Goal: Transaction & Acquisition: Purchase product/service

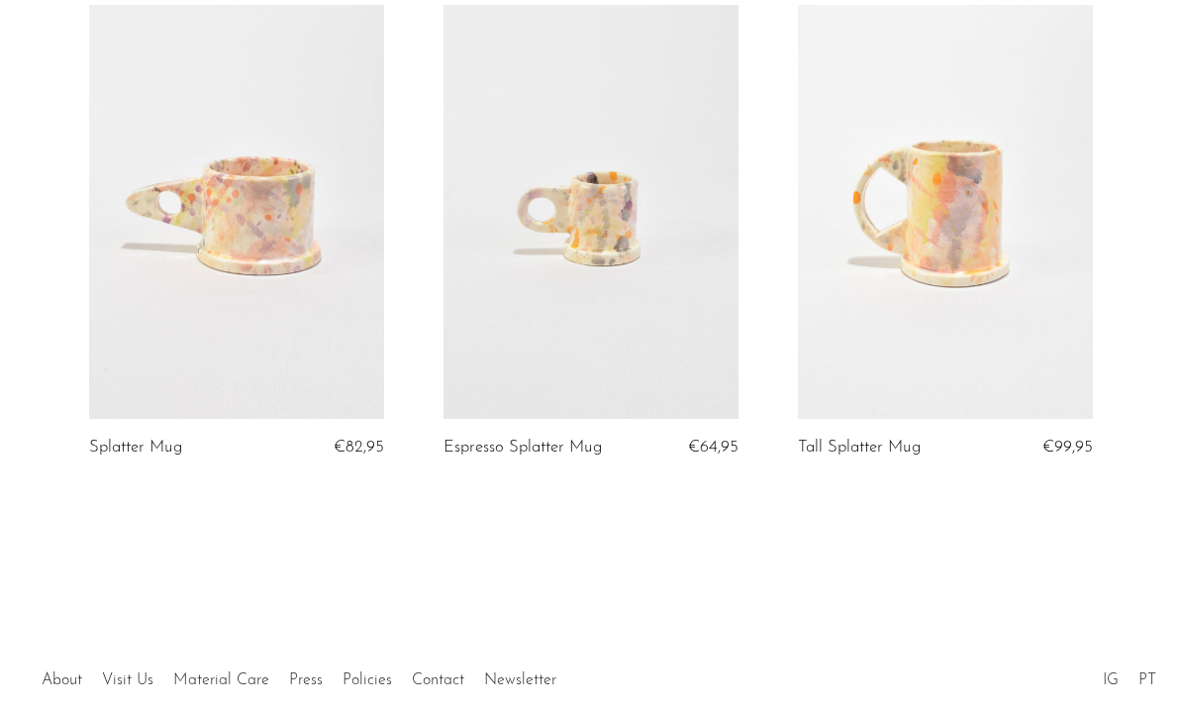
scroll to position [305, 0]
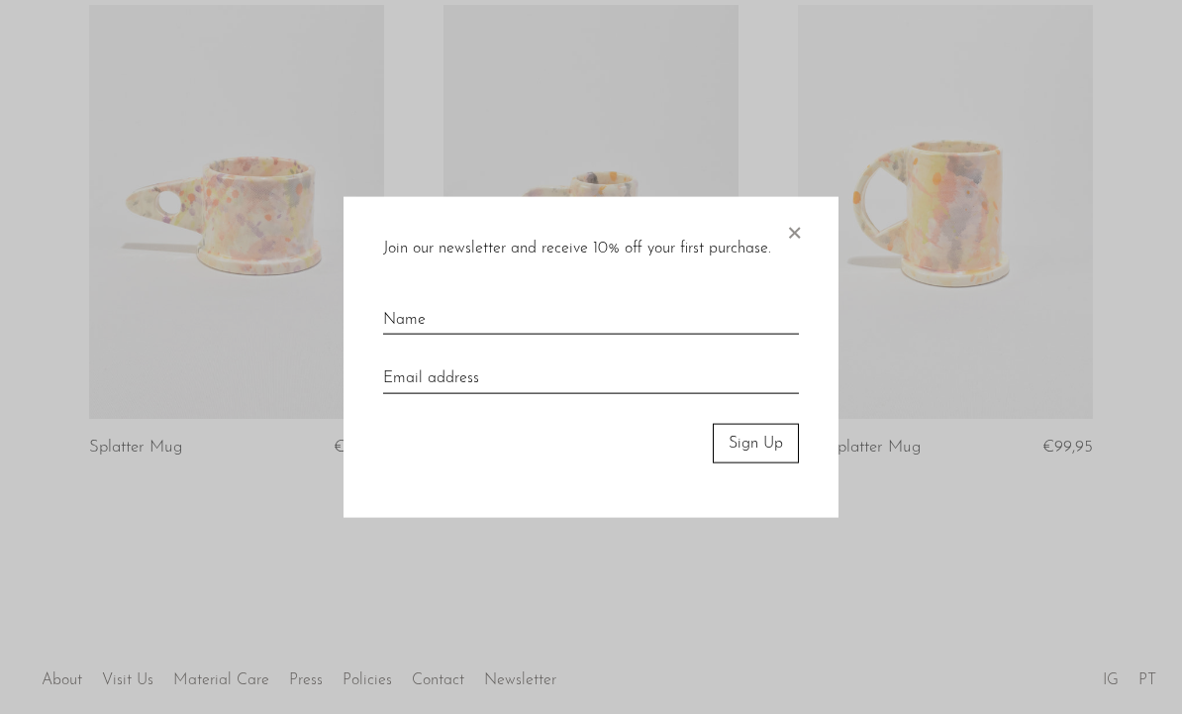
click at [794, 259] on span "×" at bounding box center [794, 227] width 20 height 63
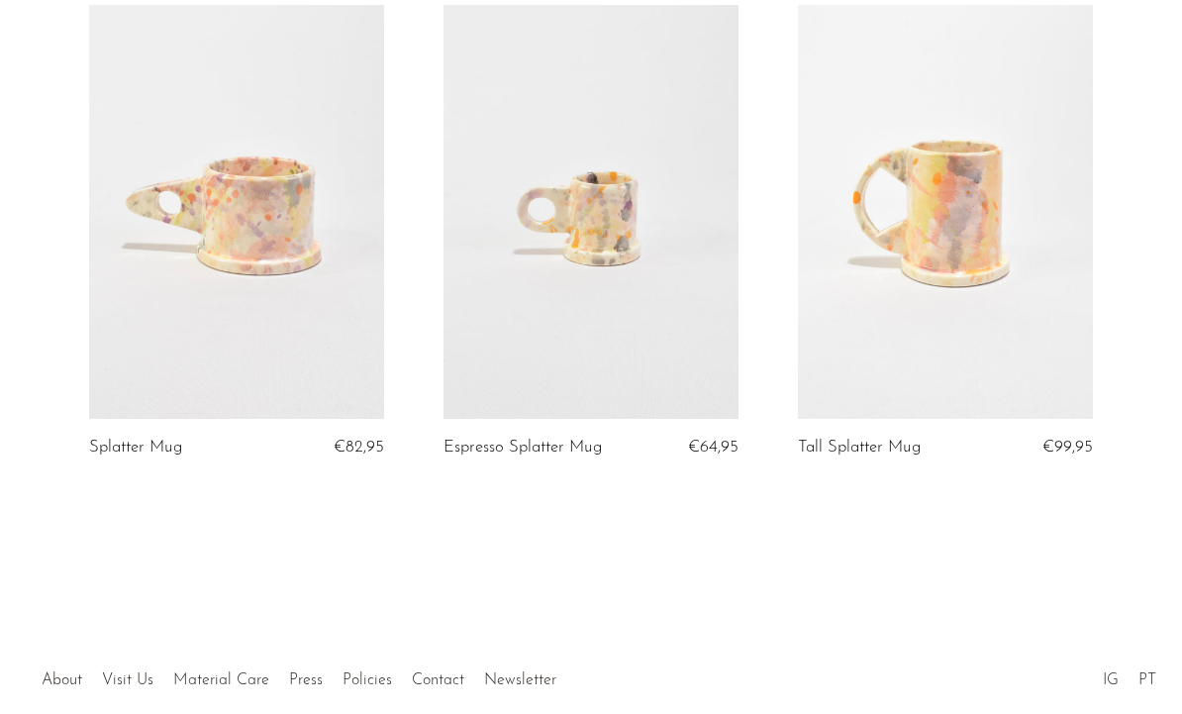
click at [287, 211] on link at bounding box center [236, 211] width 295 height 413
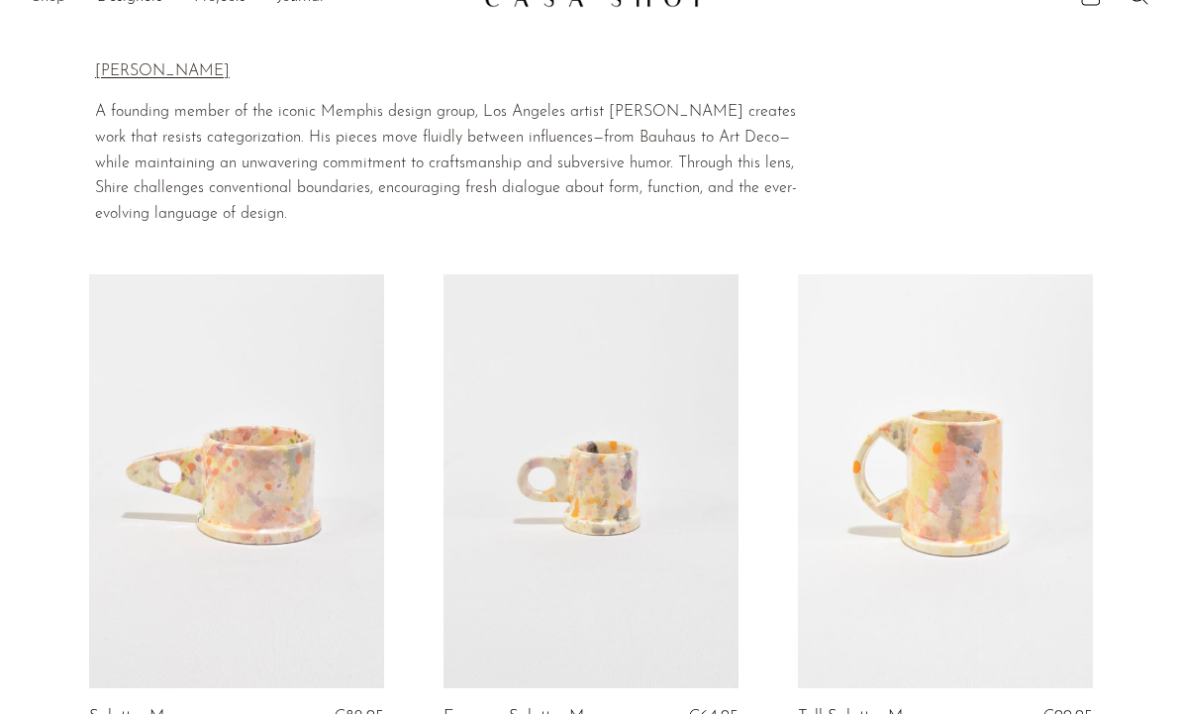
scroll to position [0, 0]
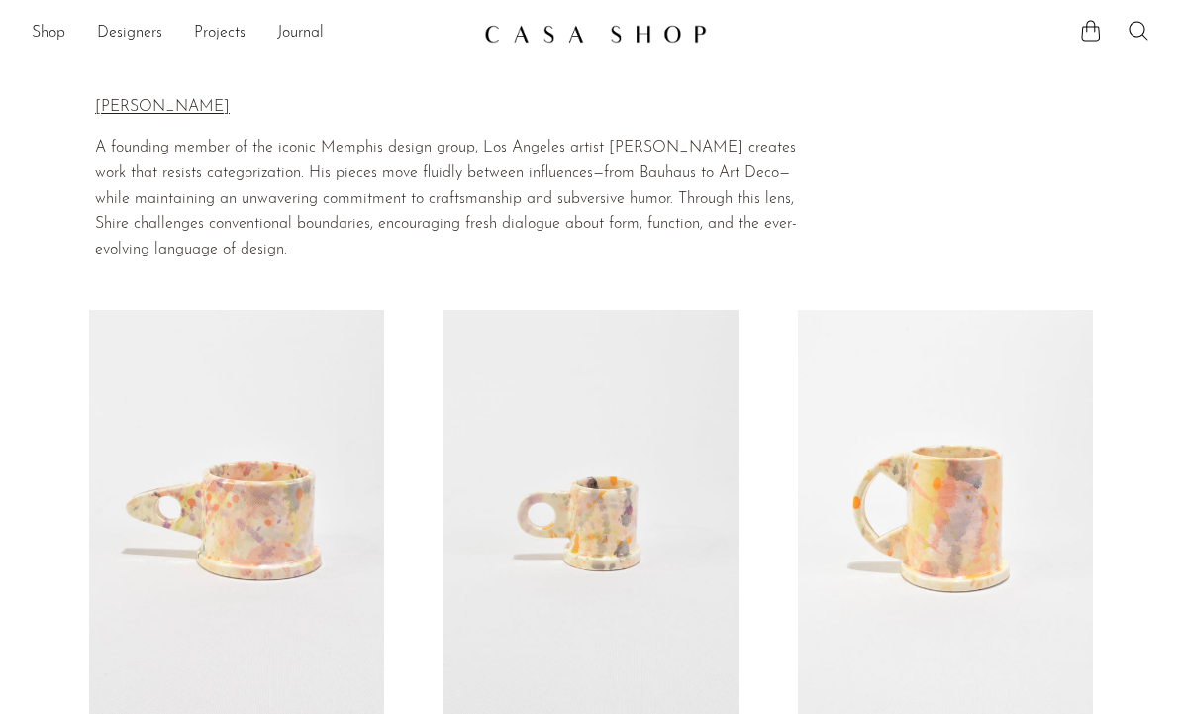
click at [51, 36] on link "Shop" at bounding box center [49, 34] width 34 height 26
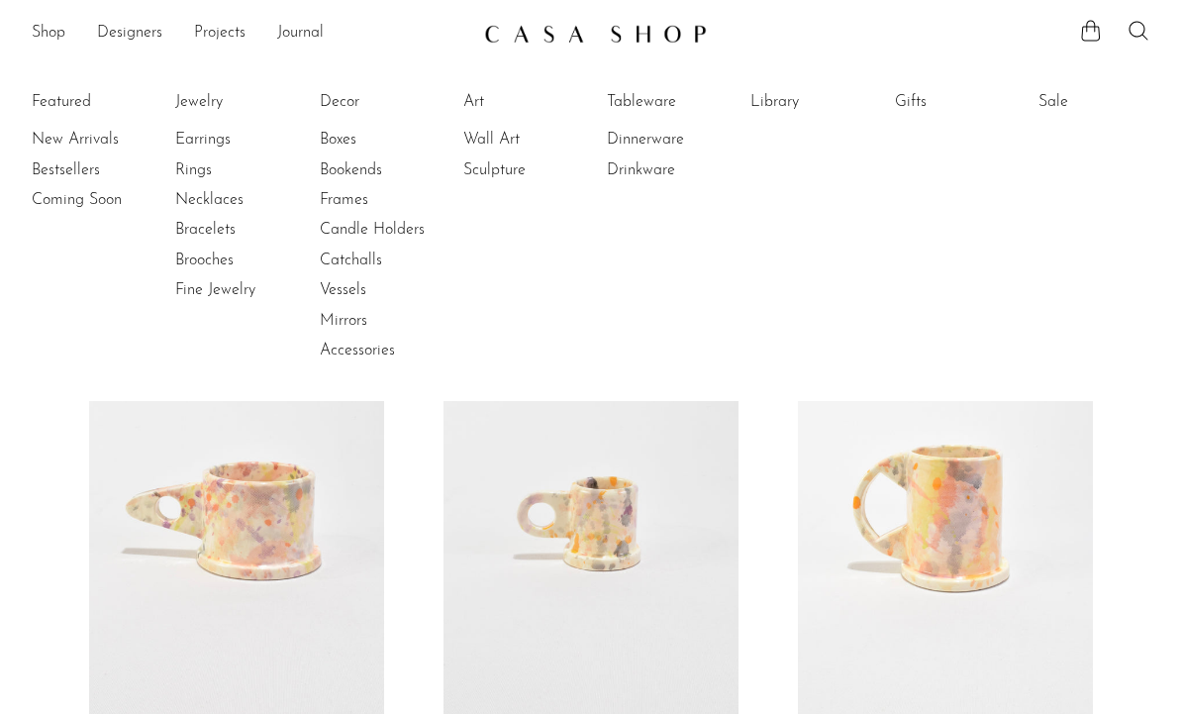
click at [98, 129] on link "New Arrivals" at bounding box center [106, 140] width 149 height 22
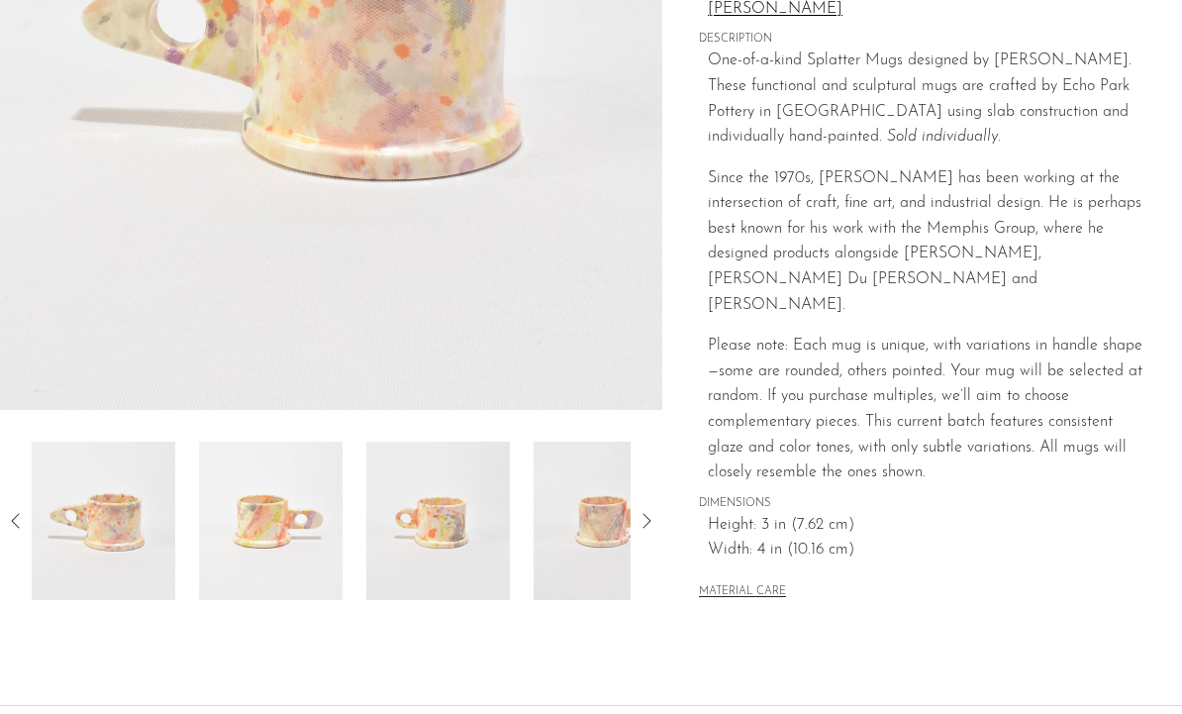
scroll to position [426, 0]
click at [645, 518] on icon at bounding box center [647, 519] width 24 height 24
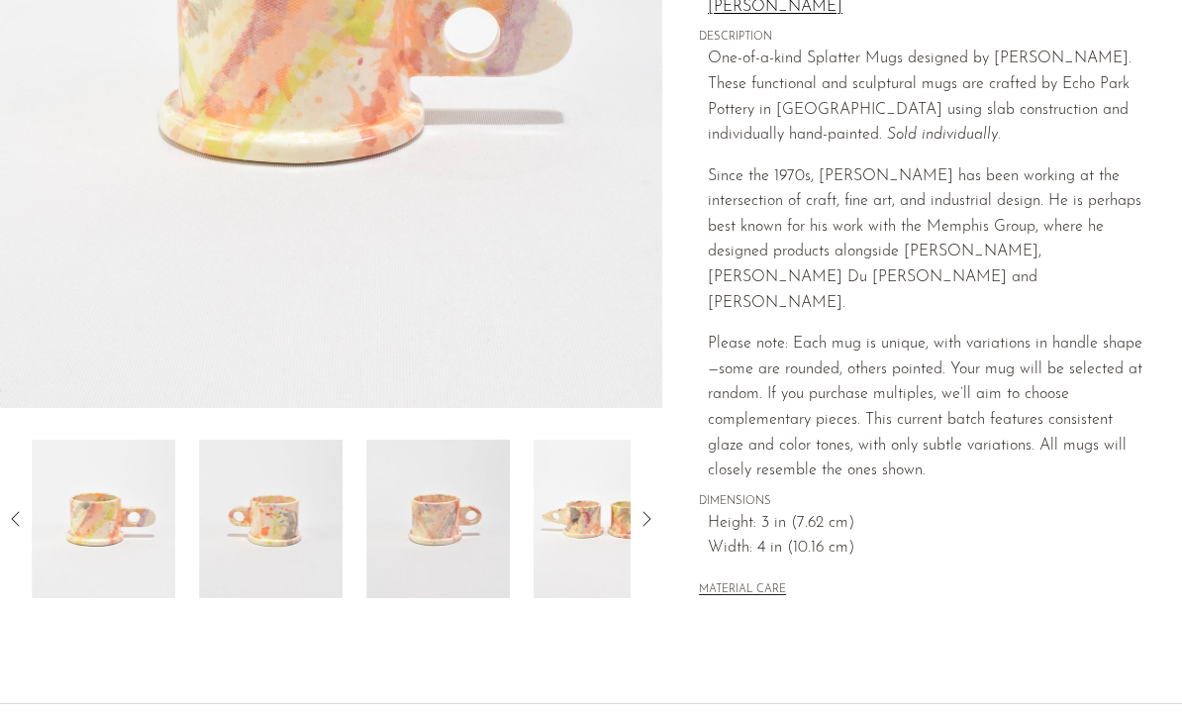
click at [663, 503] on div "Collections Peter Shire Splatter Mug €82,95 Starting at $29 /mo with Affirm. Ch…" at bounding box center [922, 149] width 520 height 968
click at [642, 540] on div at bounding box center [331, 519] width 662 height 158
click at [657, 507] on icon at bounding box center [647, 519] width 24 height 24
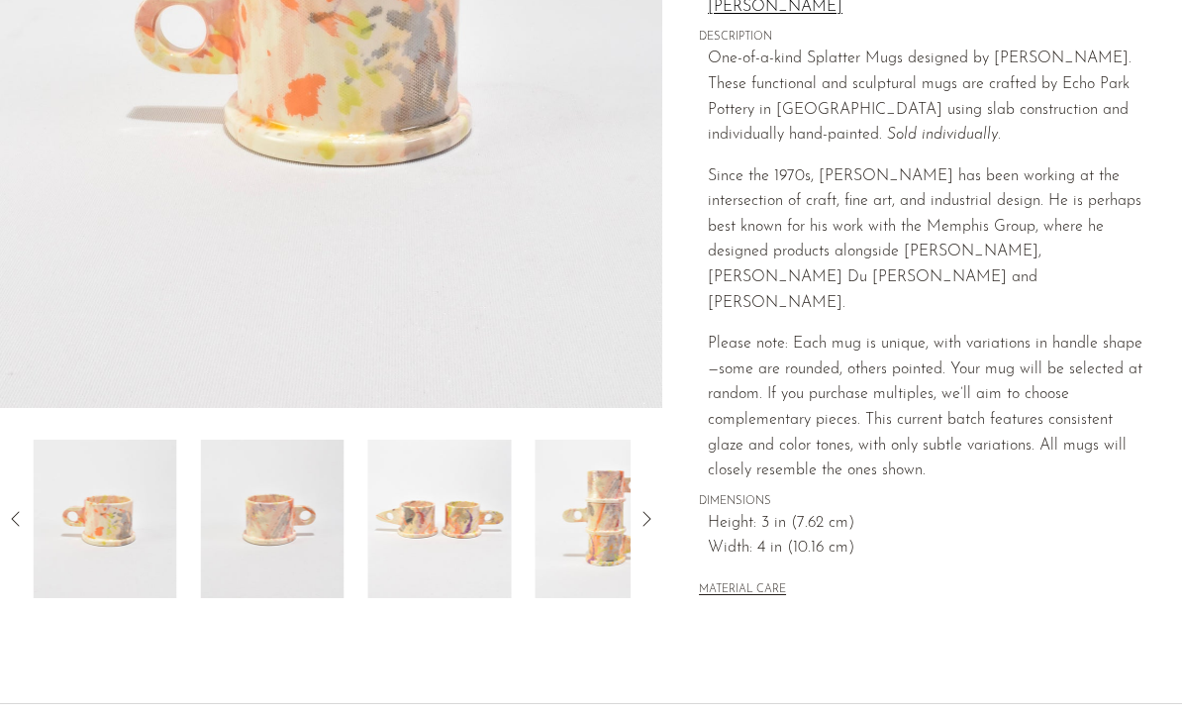
click at [652, 514] on icon at bounding box center [647, 519] width 24 height 24
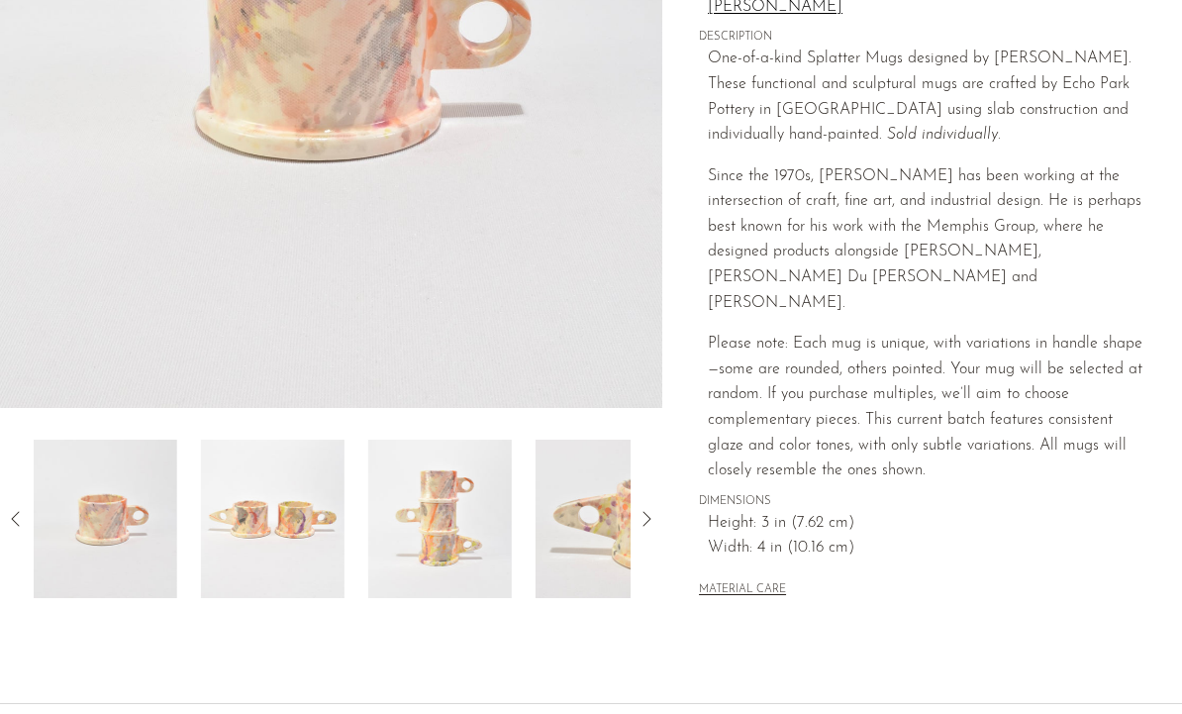
click at [657, 514] on icon at bounding box center [647, 519] width 24 height 24
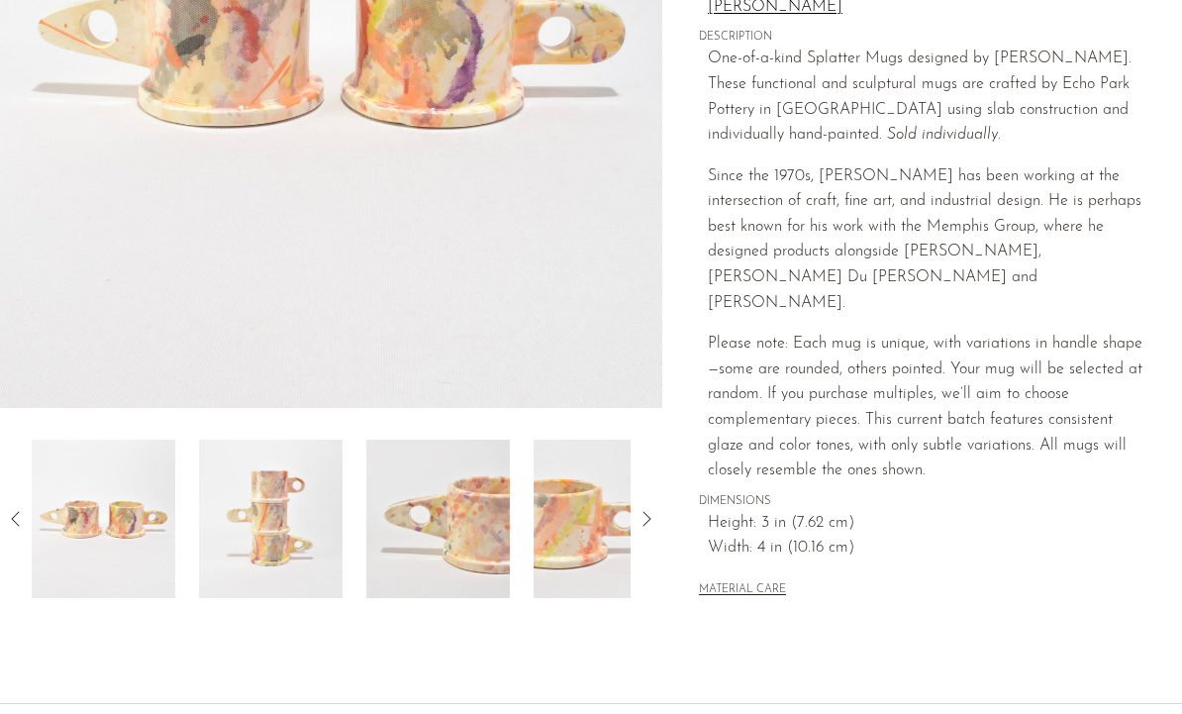
click at [657, 511] on icon at bounding box center [647, 519] width 24 height 24
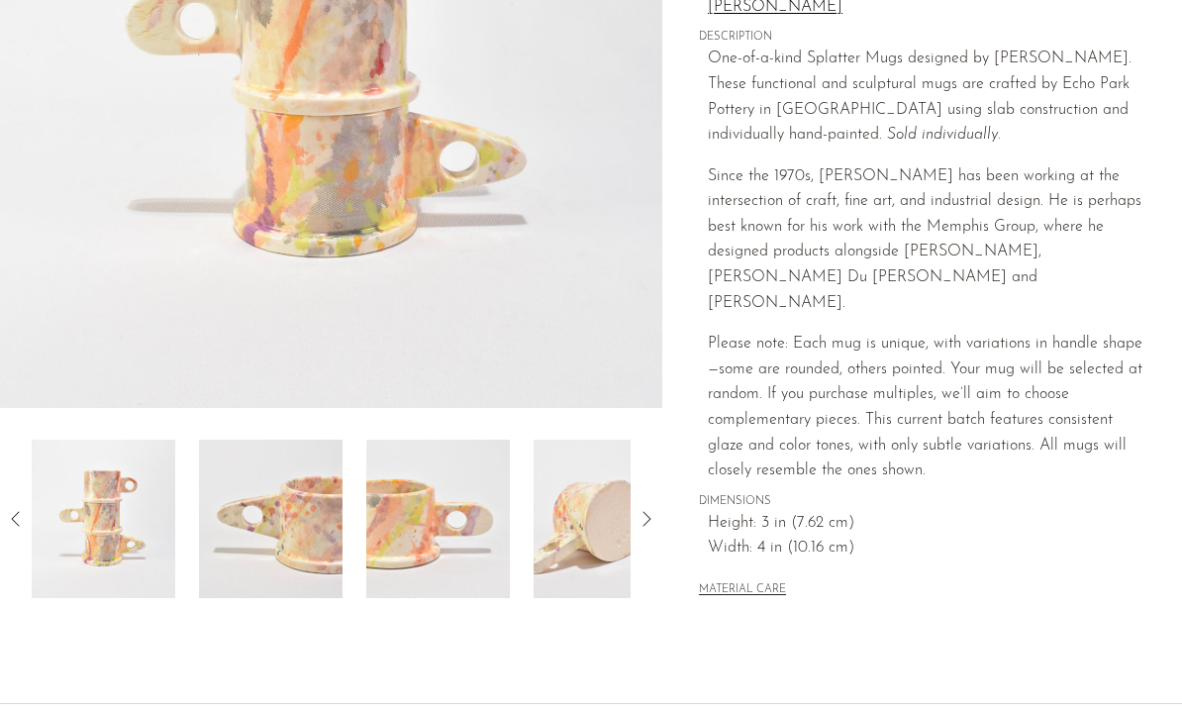
click at [657, 517] on icon at bounding box center [647, 519] width 24 height 24
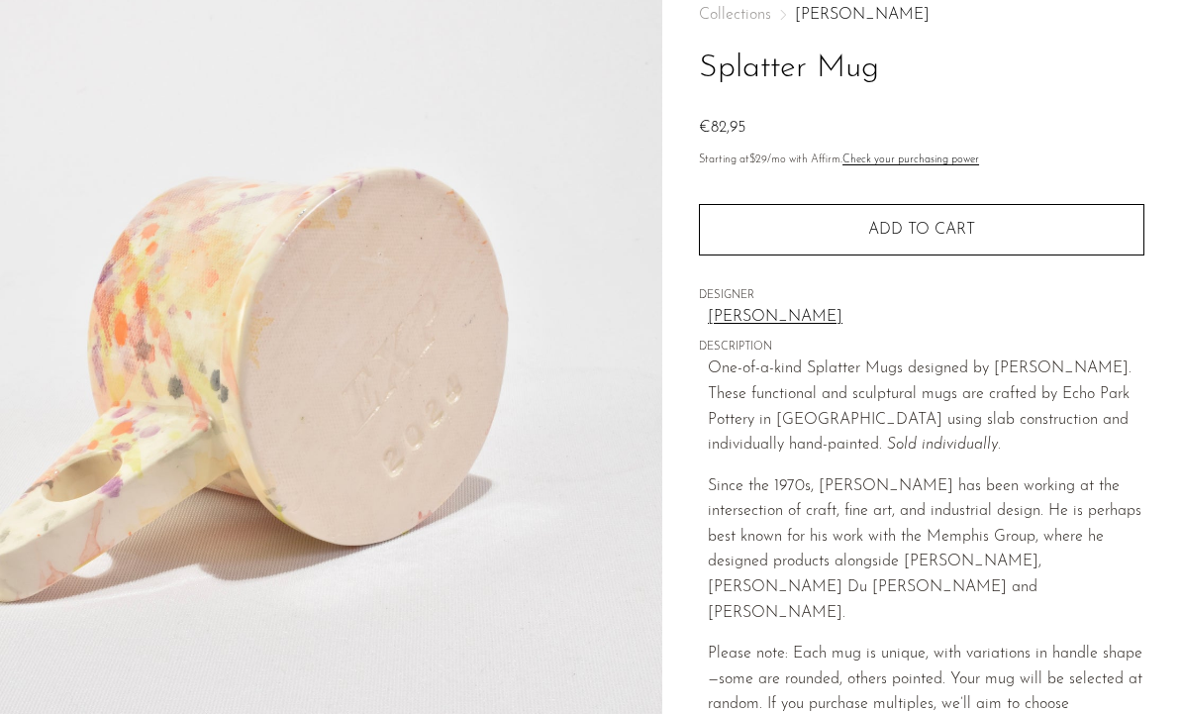
scroll to position [109, 0]
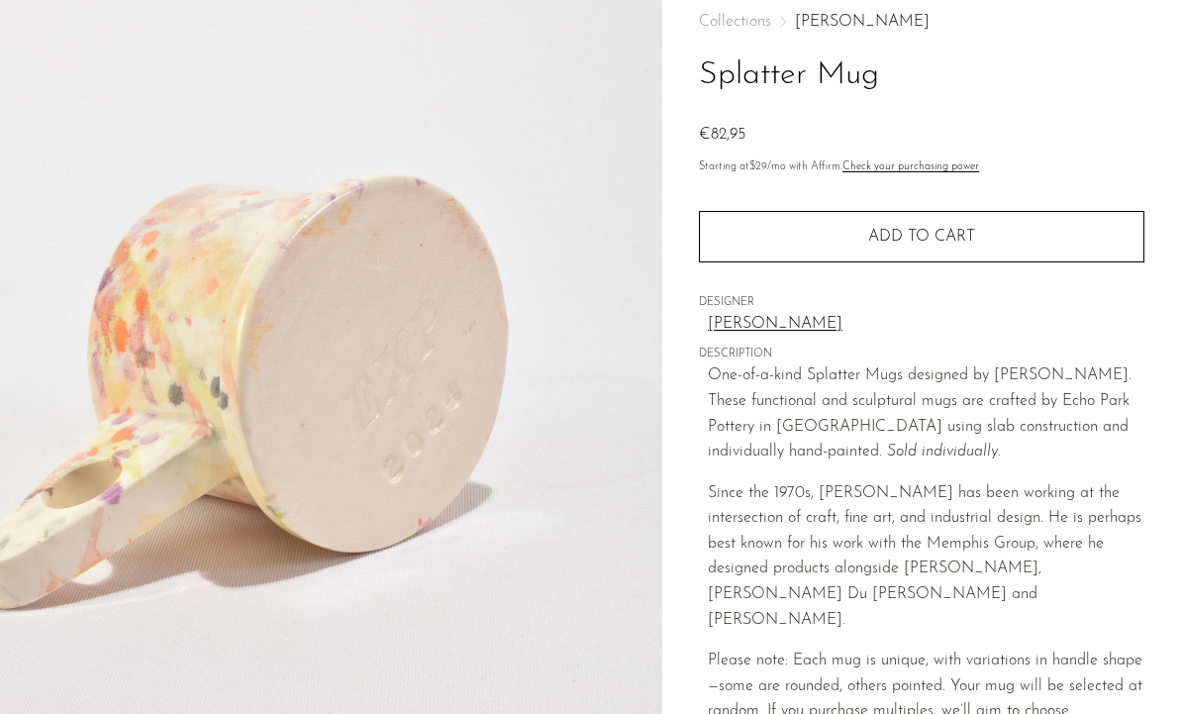
click at [955, 211] on button "Add to cart" at bounding box center [922, 236] width 446 height 51
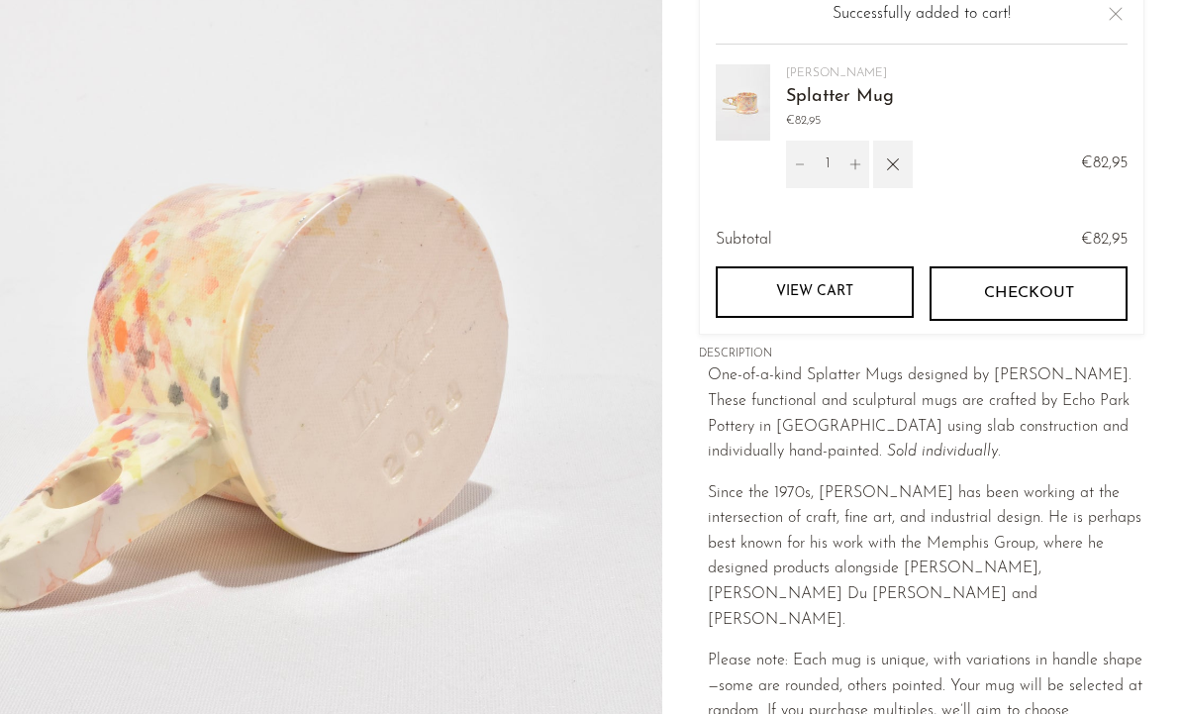
click at [1071, 292] on span "Checkout" at bounding box center [1029, 293] width 90 height 19
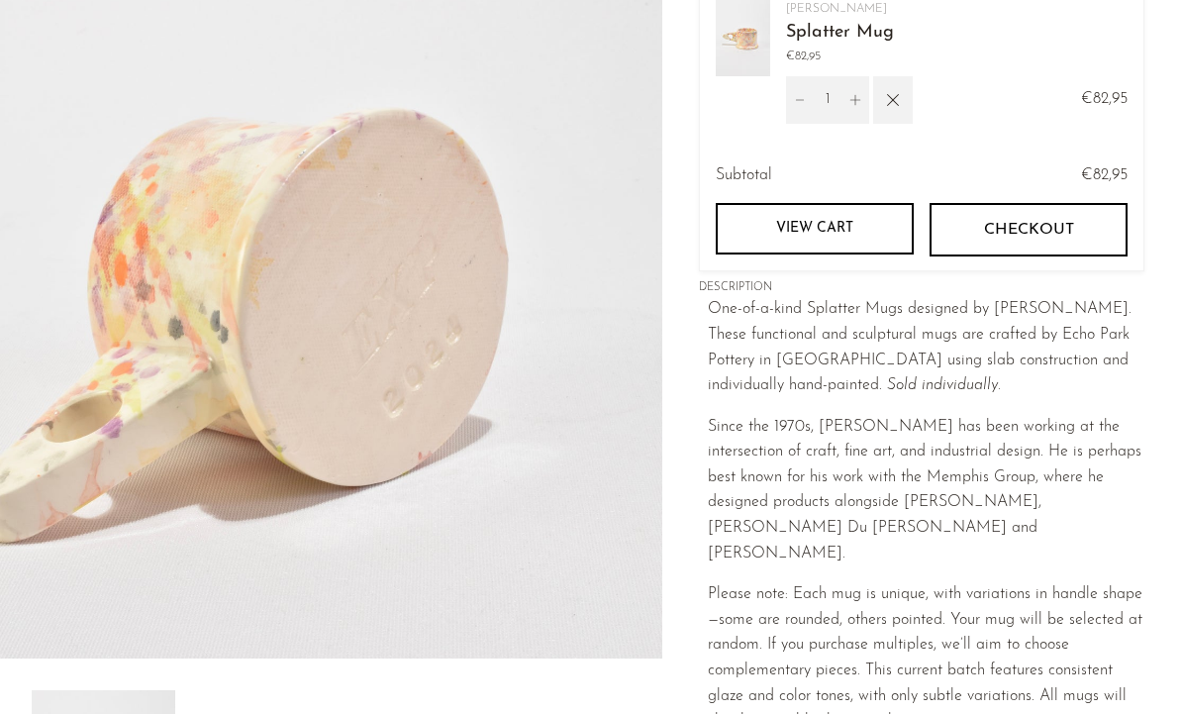
scroll to position [113, 0]
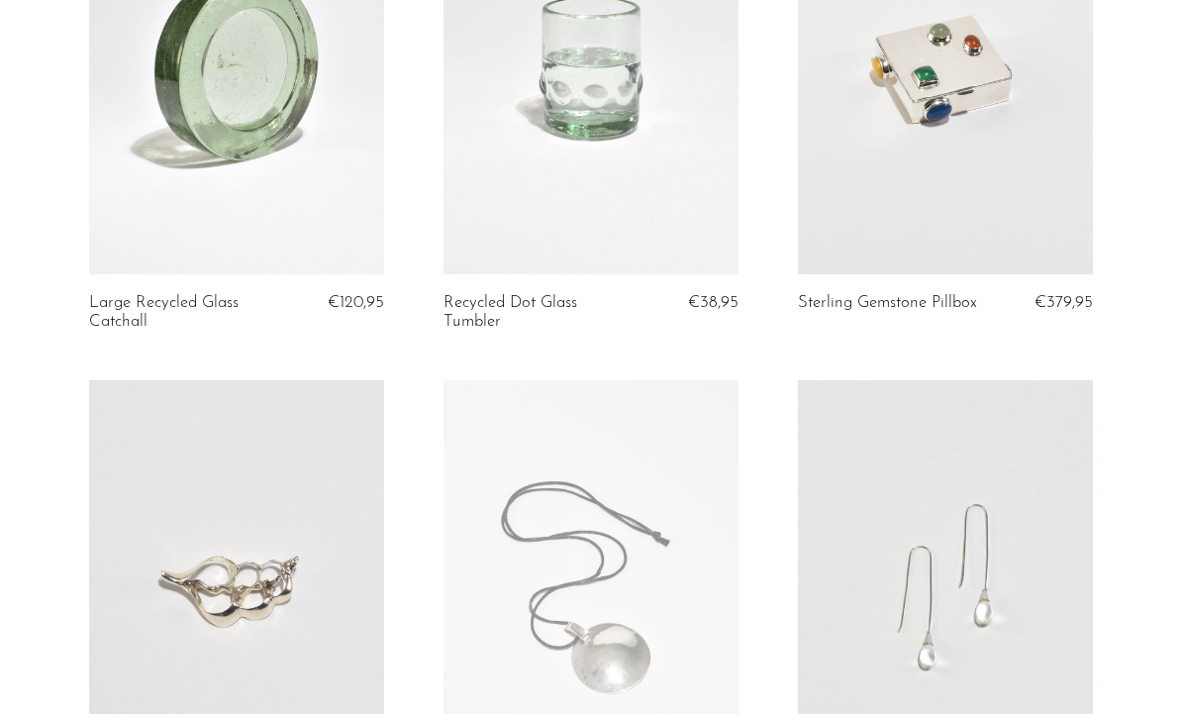
scroll to position [323, 0]
click at [279, 127] on link at bounding box center [236, 65] width 295 height 413
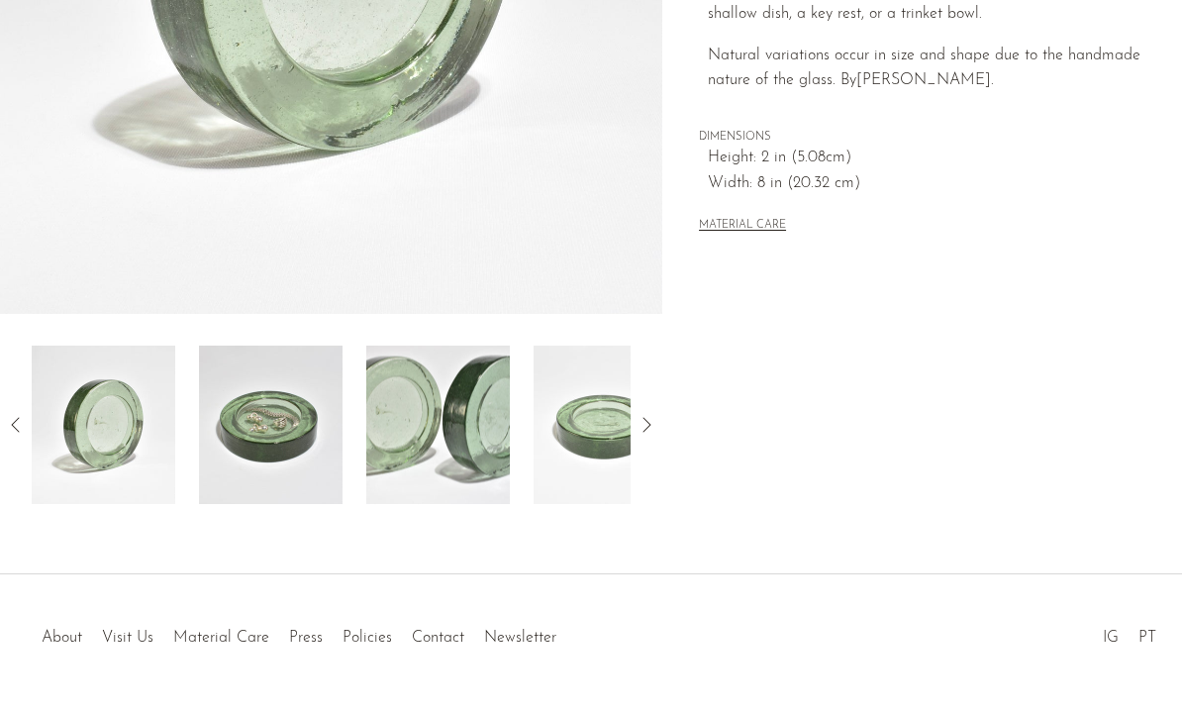
scroll to position [509, 0]
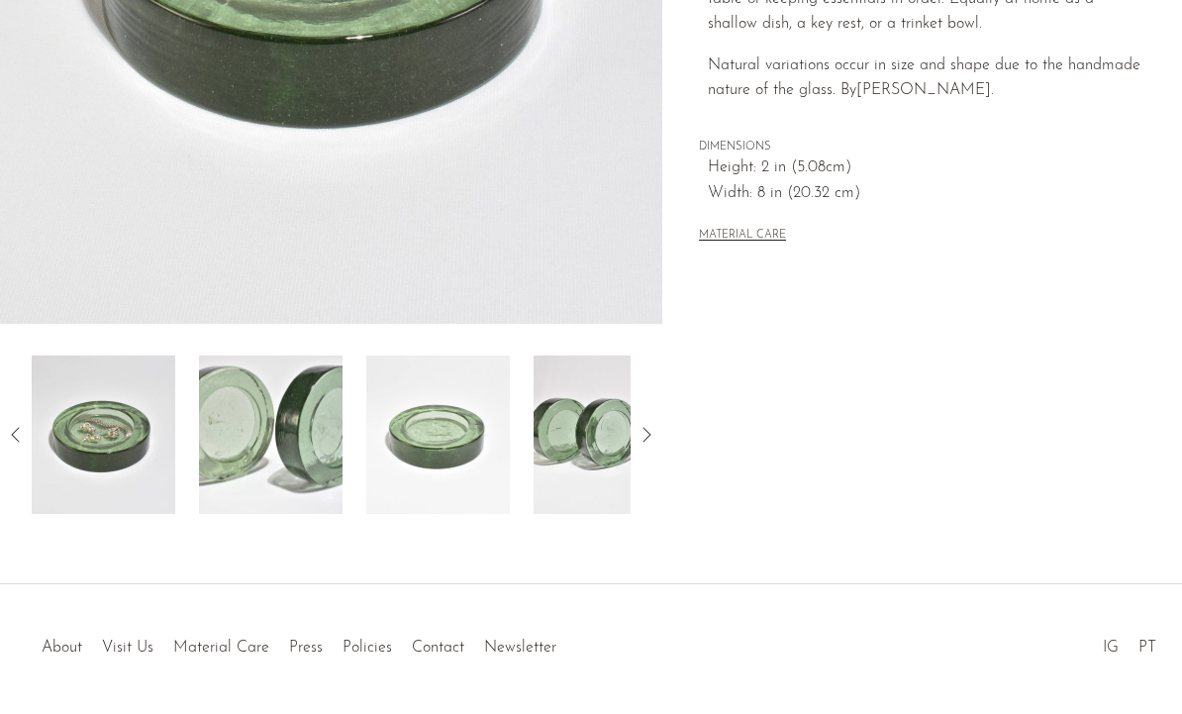
click at [144, 443] on img at bounding box center [104, 435] width 144 height 158
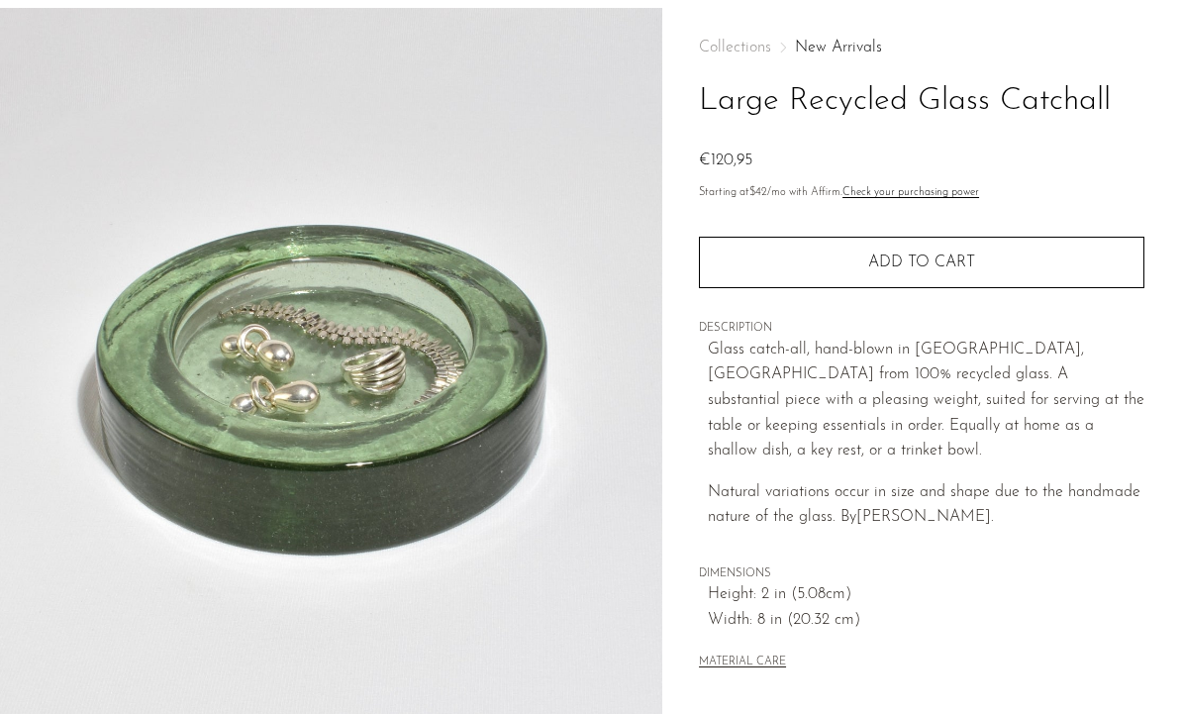
scroll to position [0, 0]
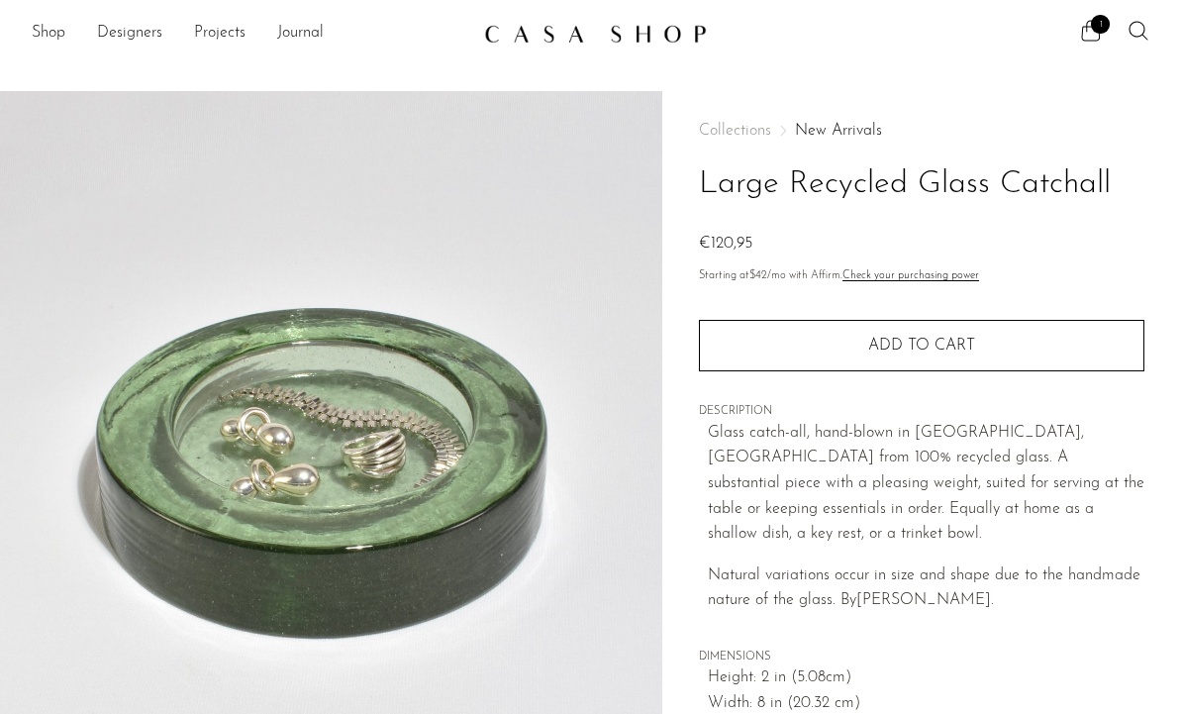
click at [52, 41] on link "Shop" at bounding box center [49, 34] width 34 height 26
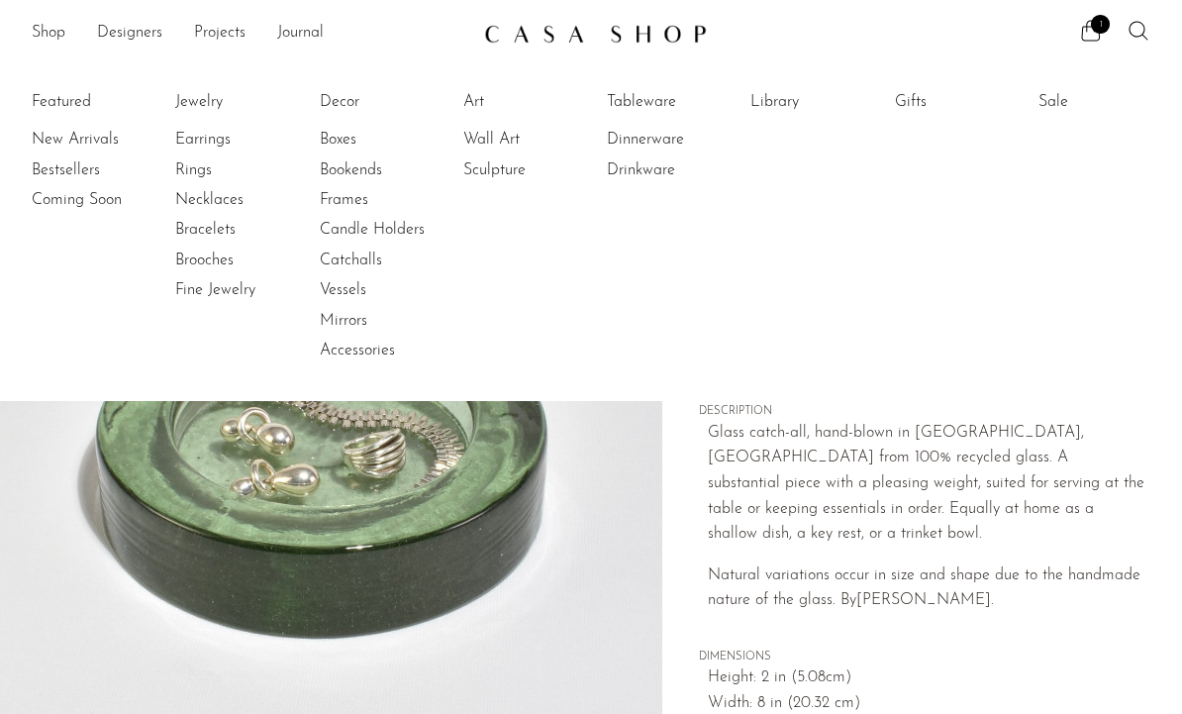
click at [209, 105] on link "Jewelry" at bounding box center [249, 102] width 149 height 22
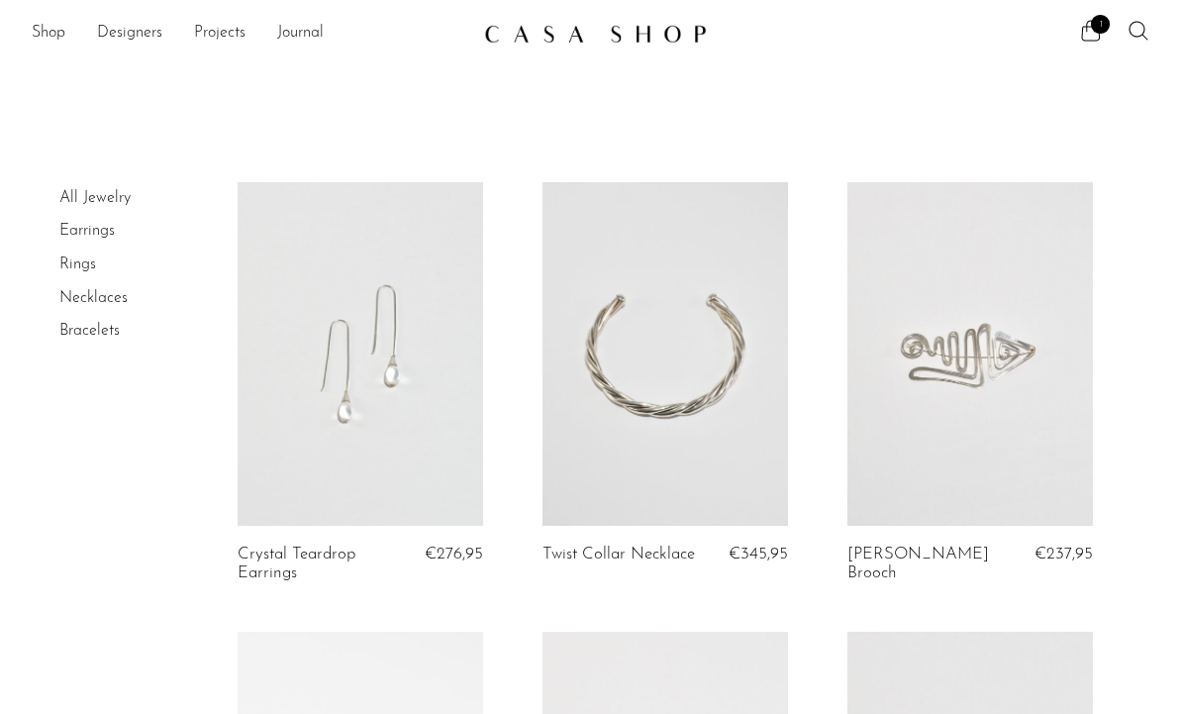
click at [76, 268] on link "Rings" at bounding box center [77, 264] width 37 height 16
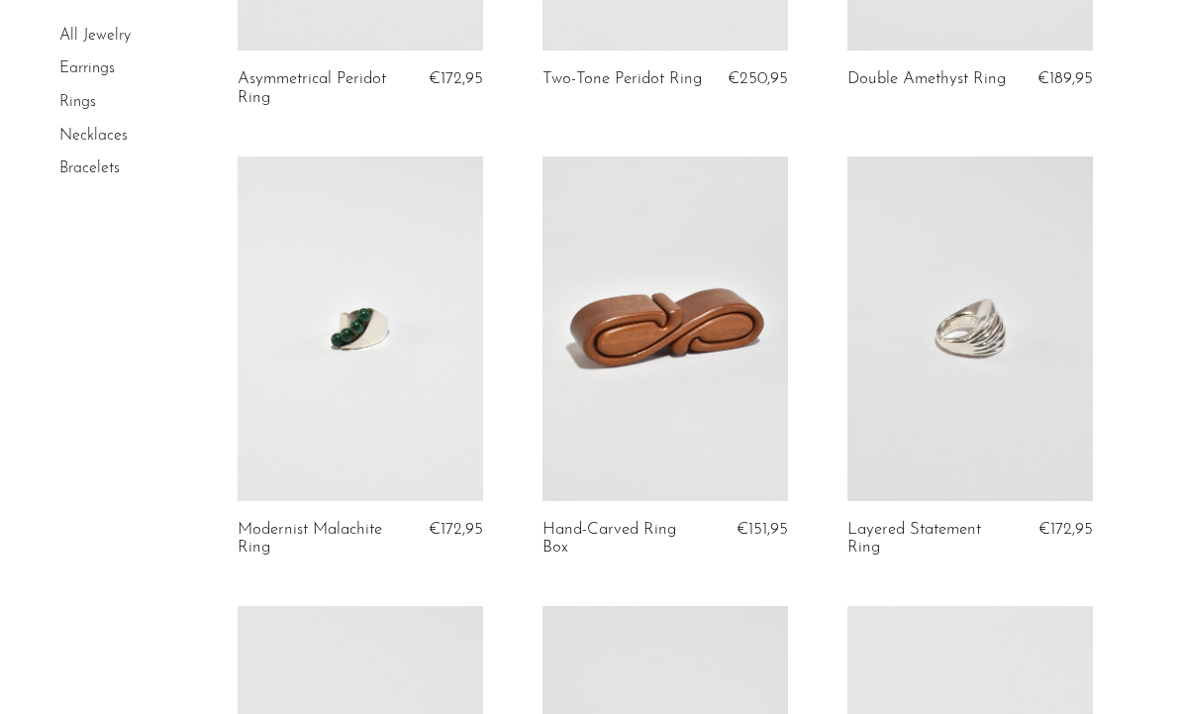
scroll to position [476, 0]
click at [733, 423] on link at bounding box center [666, 327] width 246 height 344
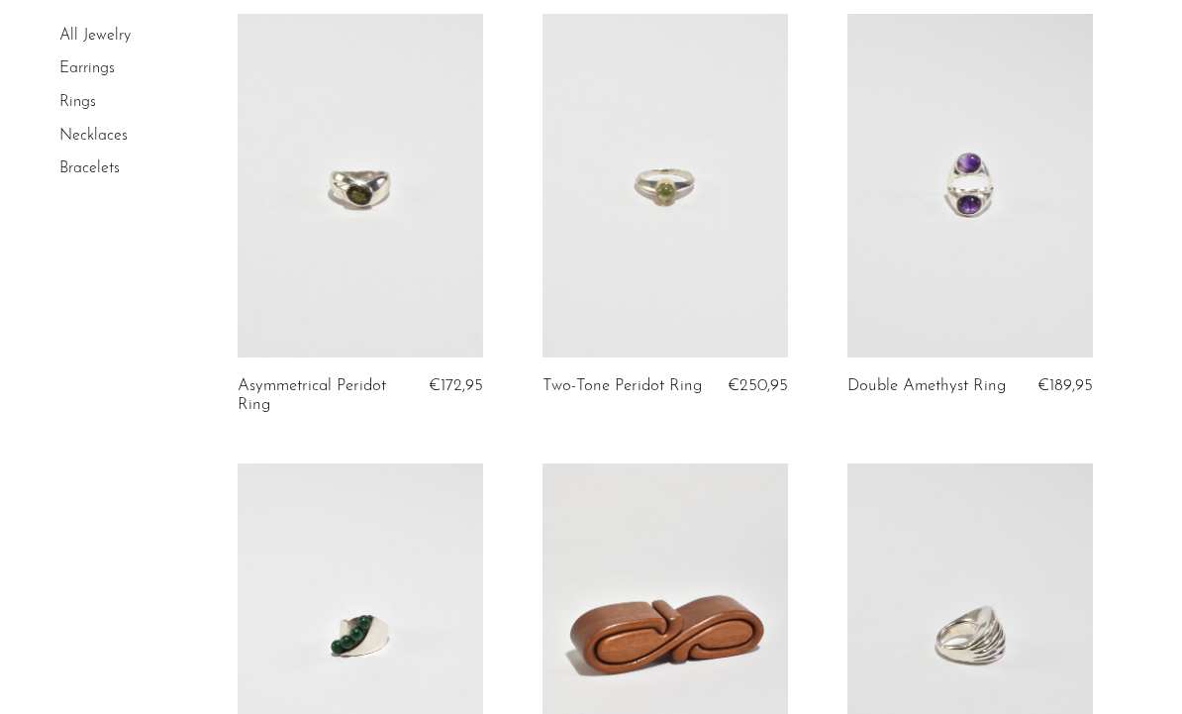
scroll to position [0, 0]
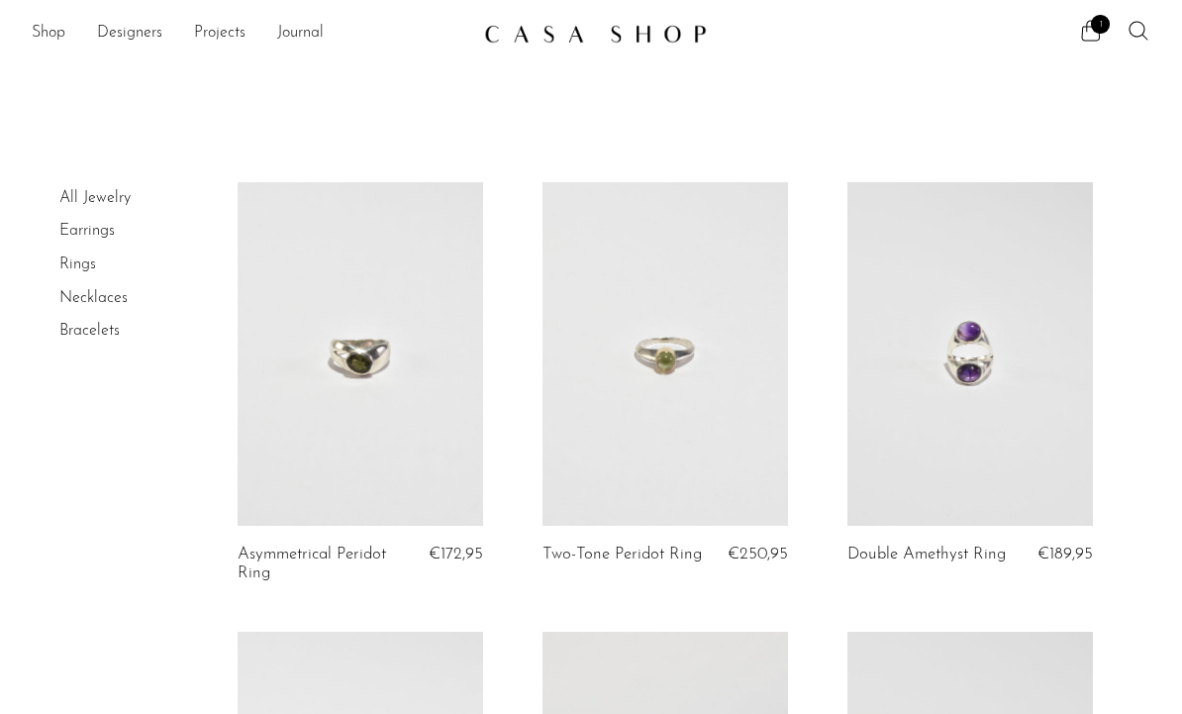
click at [94, 334] on link "Bracelets" at bounding box center [89, 331] width 60 height 16
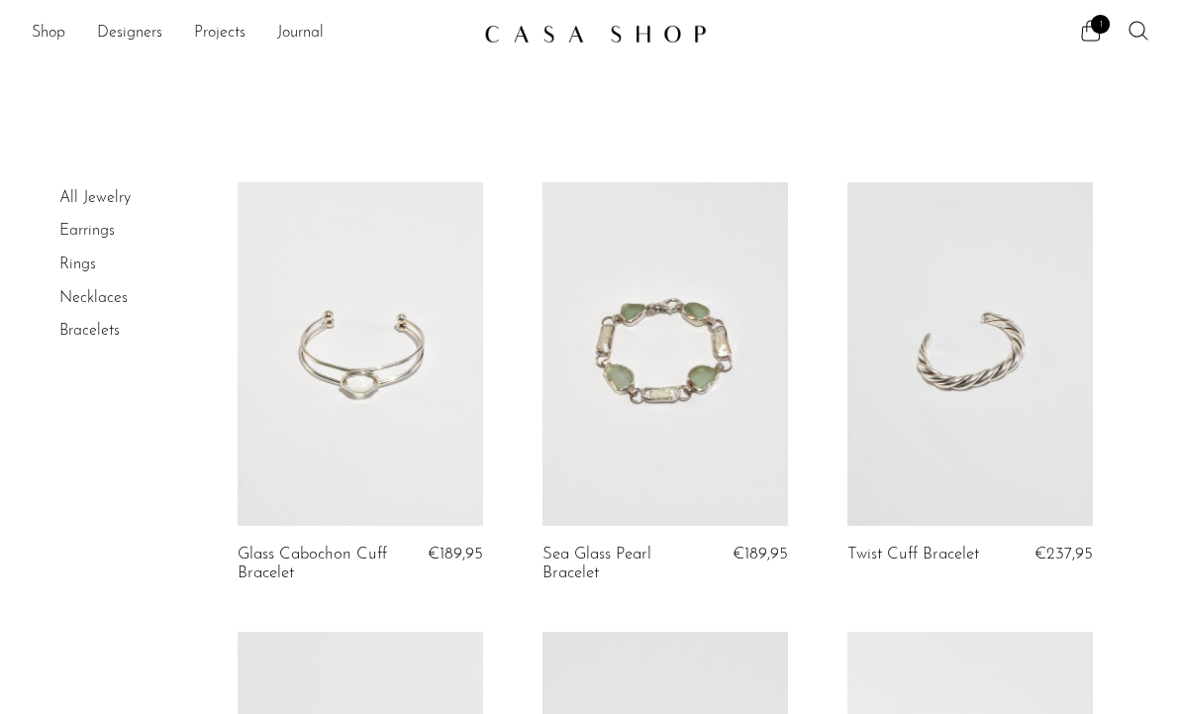
click at [39, 42] on link "Shop" at bounding box center [49, 34] width 34 height 26
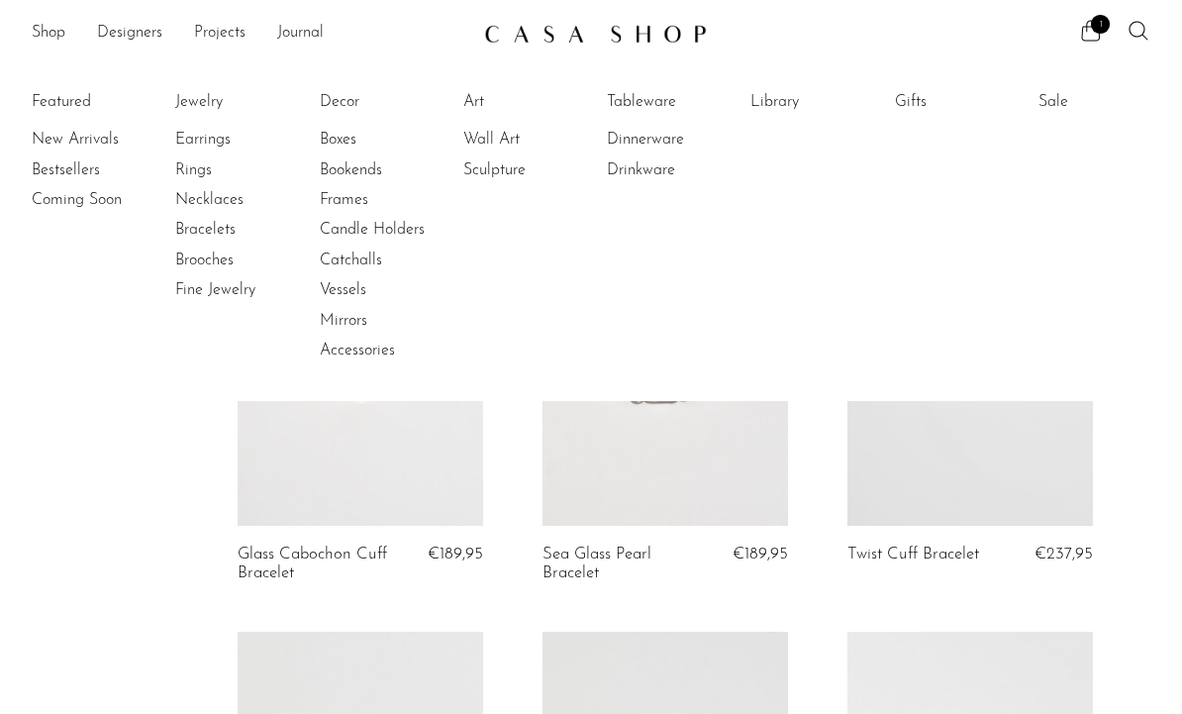
click at [346, 135] on link "Boxes" at bounding box center [394, 140] width 149 height 22
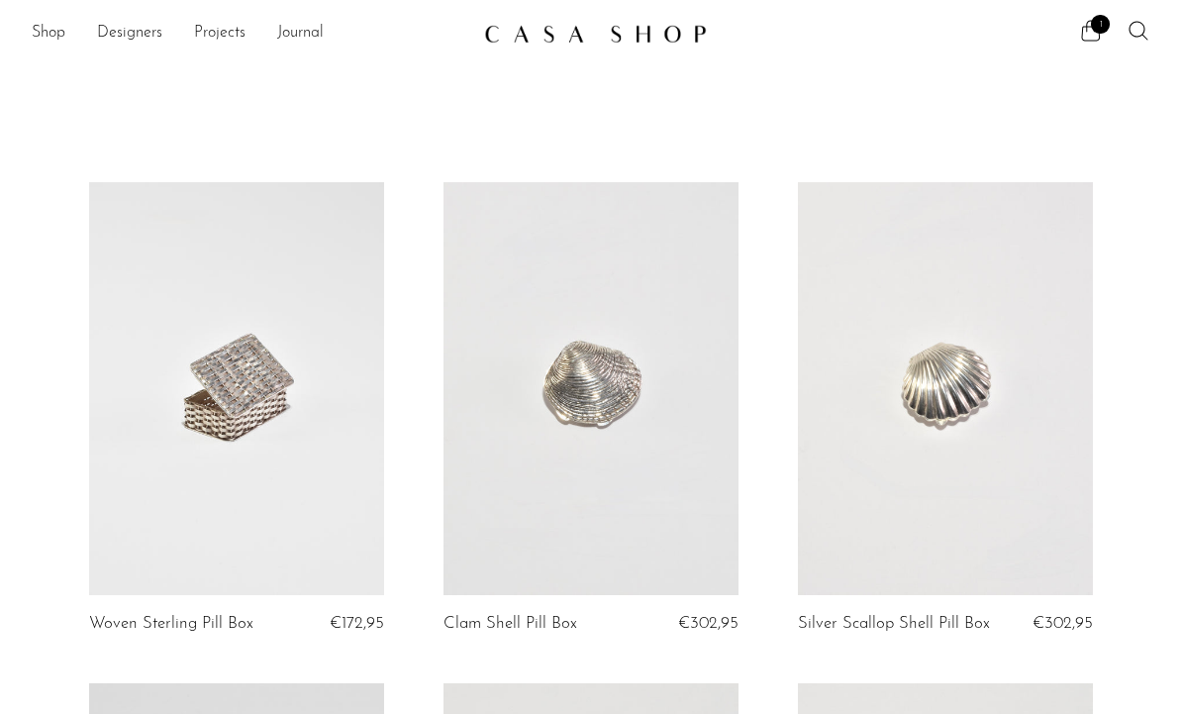
click at [140, 33] on link "Designers" at bounding box center [129, 34] width 65 height 26
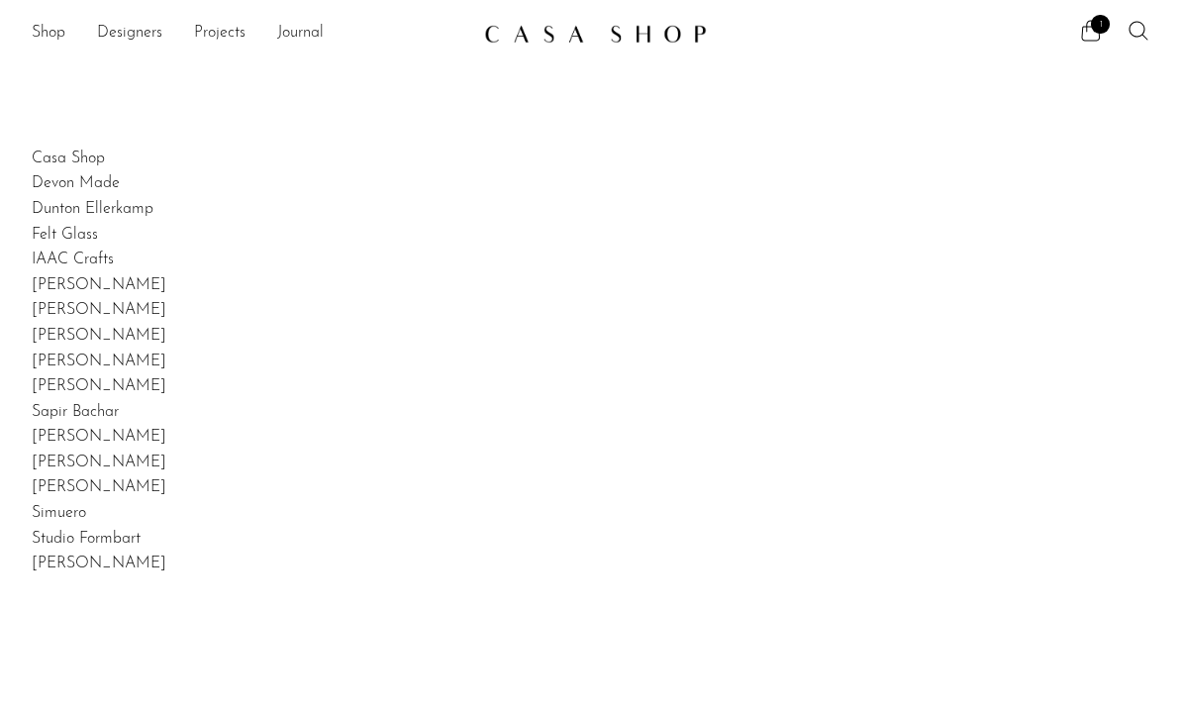
click at [56, 37] on link "Shop" at bounding box center [49, 34] width 34 height 26
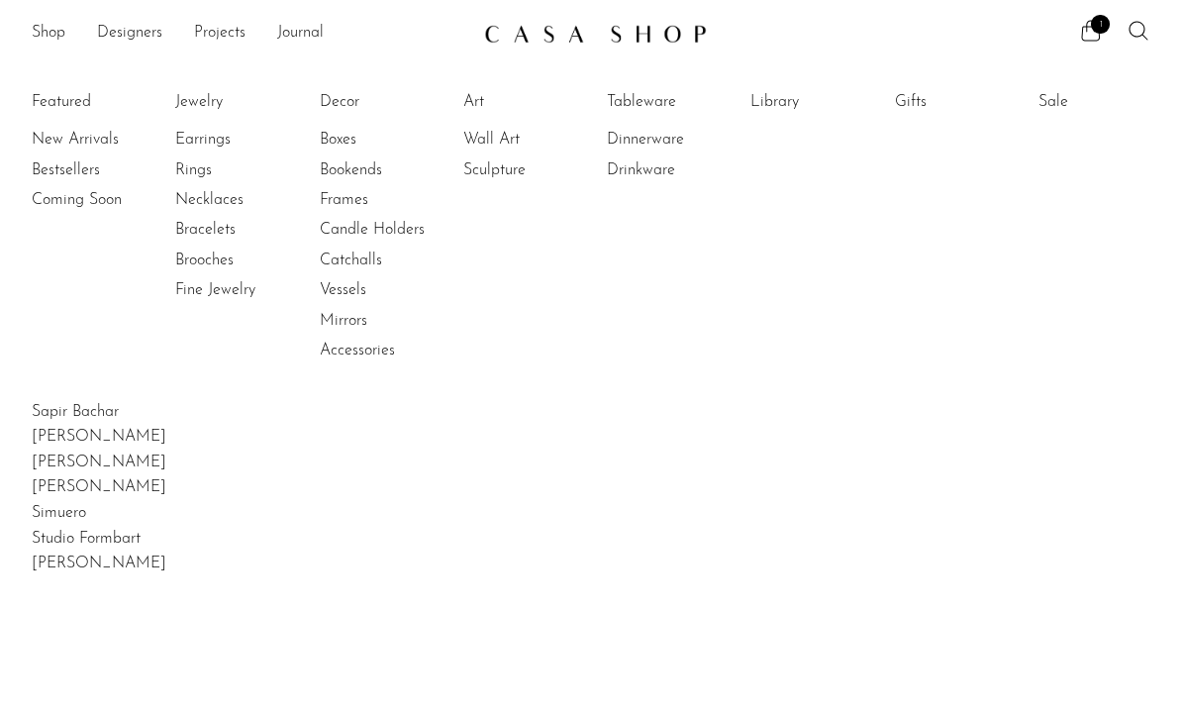
click at [478, 225] on li "Art Art All Wall Art Sculpture" at bounding box center [519, 226] width 112 height 287
click at [669, 139] on link "Dinnerware" at bounding box center [681, 140] width 149 height 22
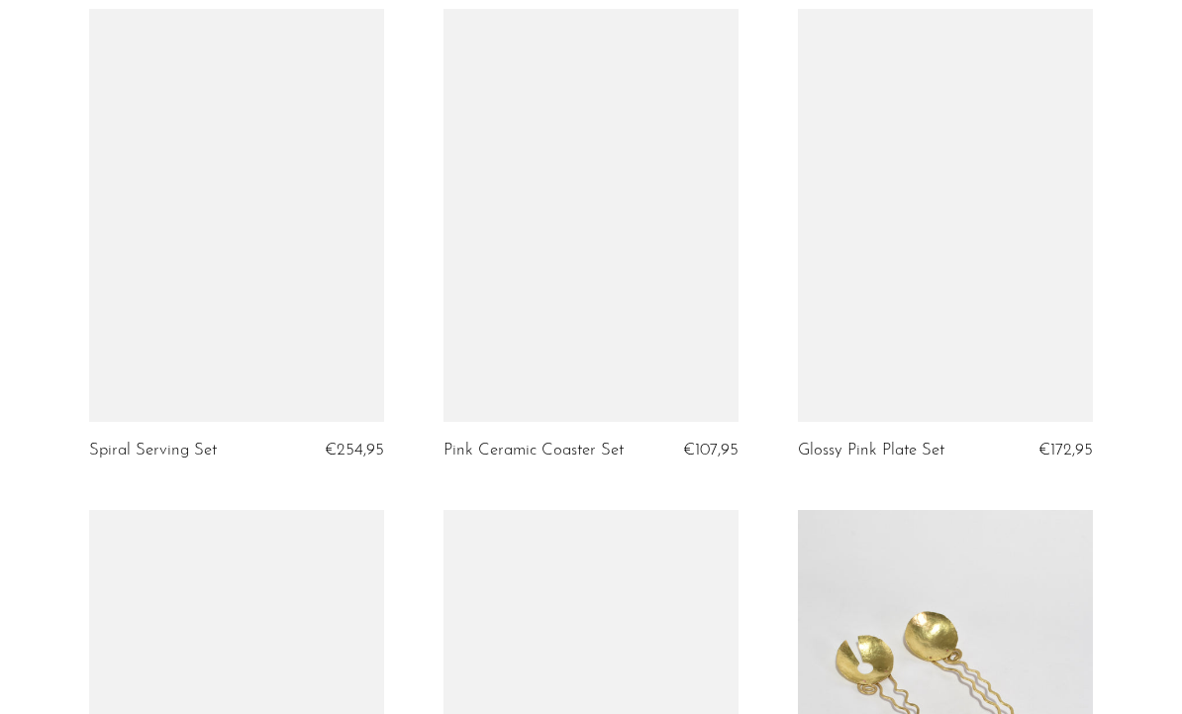
scroll to position [3245, 0]
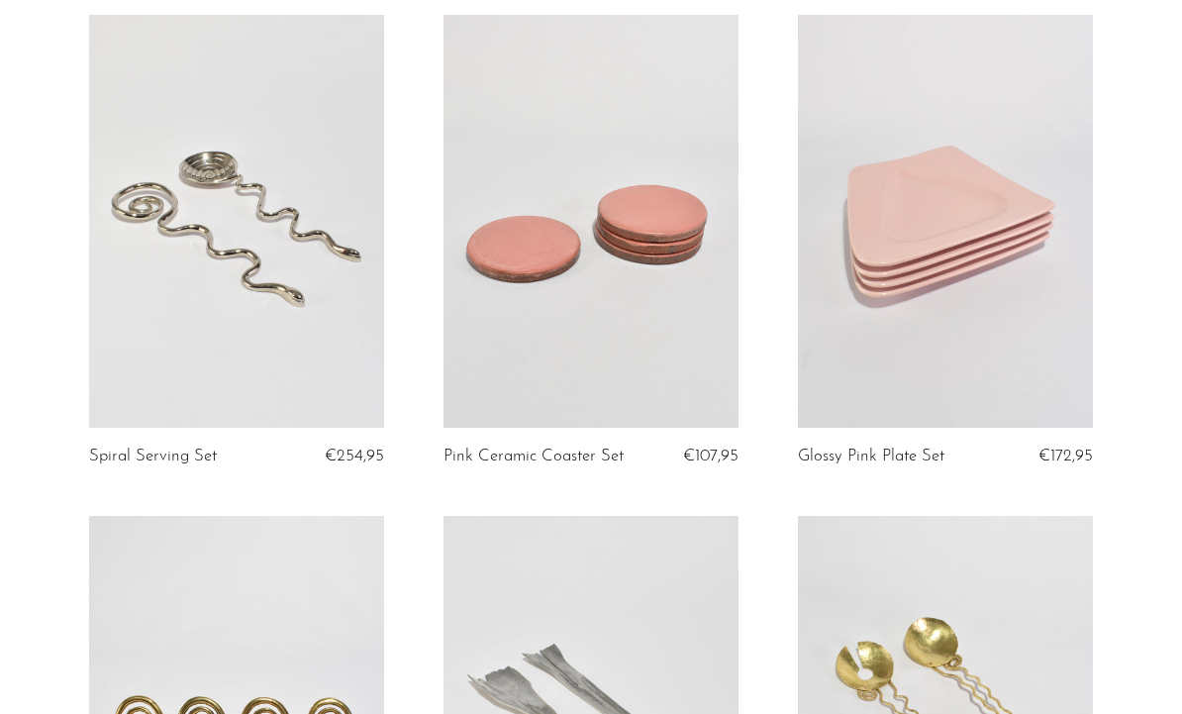
click at [664, 217] on link at bounding box center [591, 221] width 295 height 413
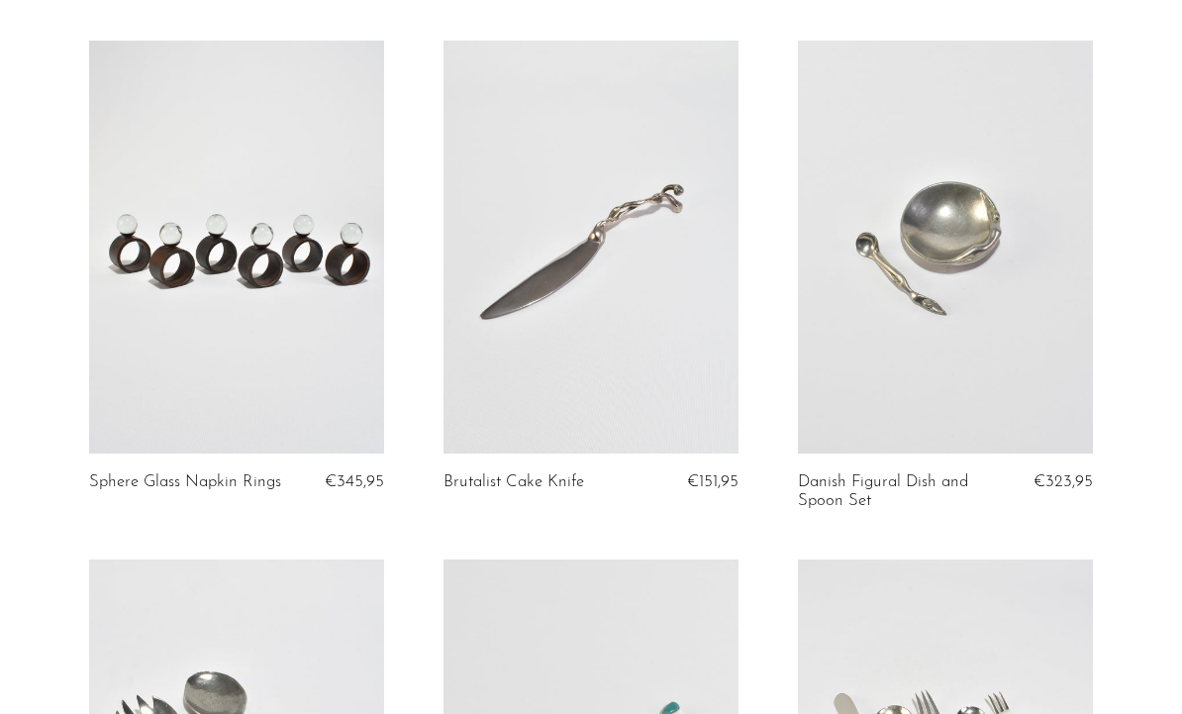
scroll to position [0, 0]
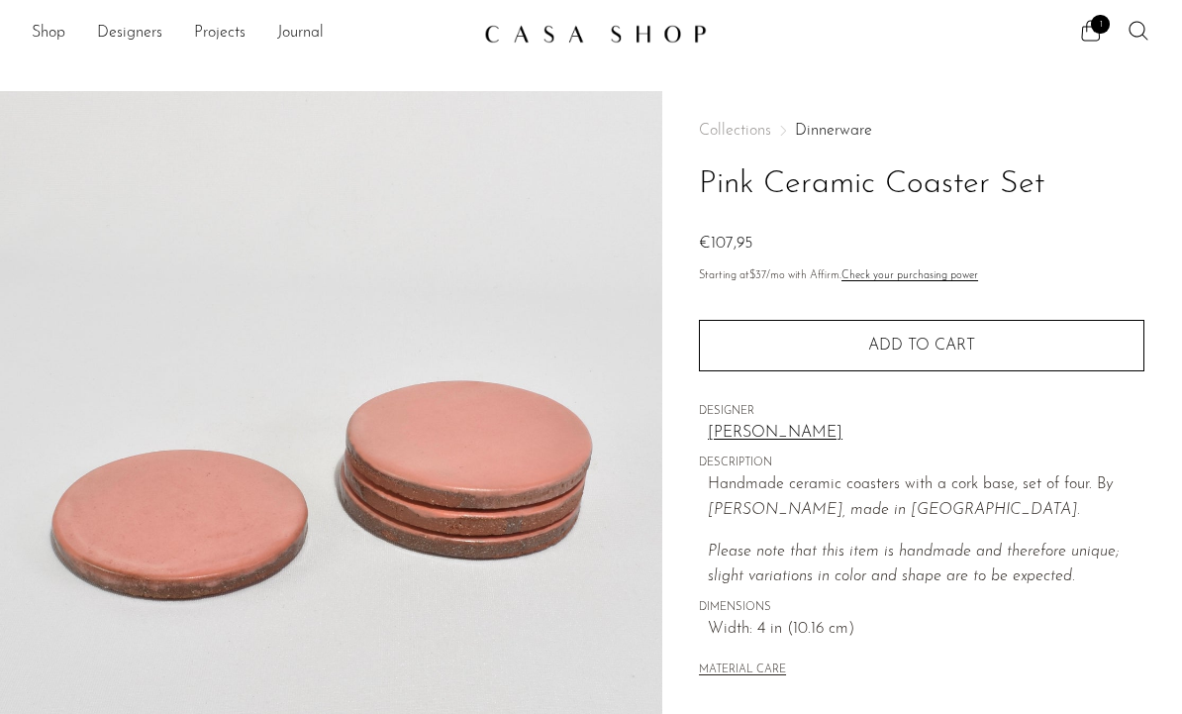
click at [1117, 369] on button "Add to cart" at bounding box center [922, 345] width 446 height 51
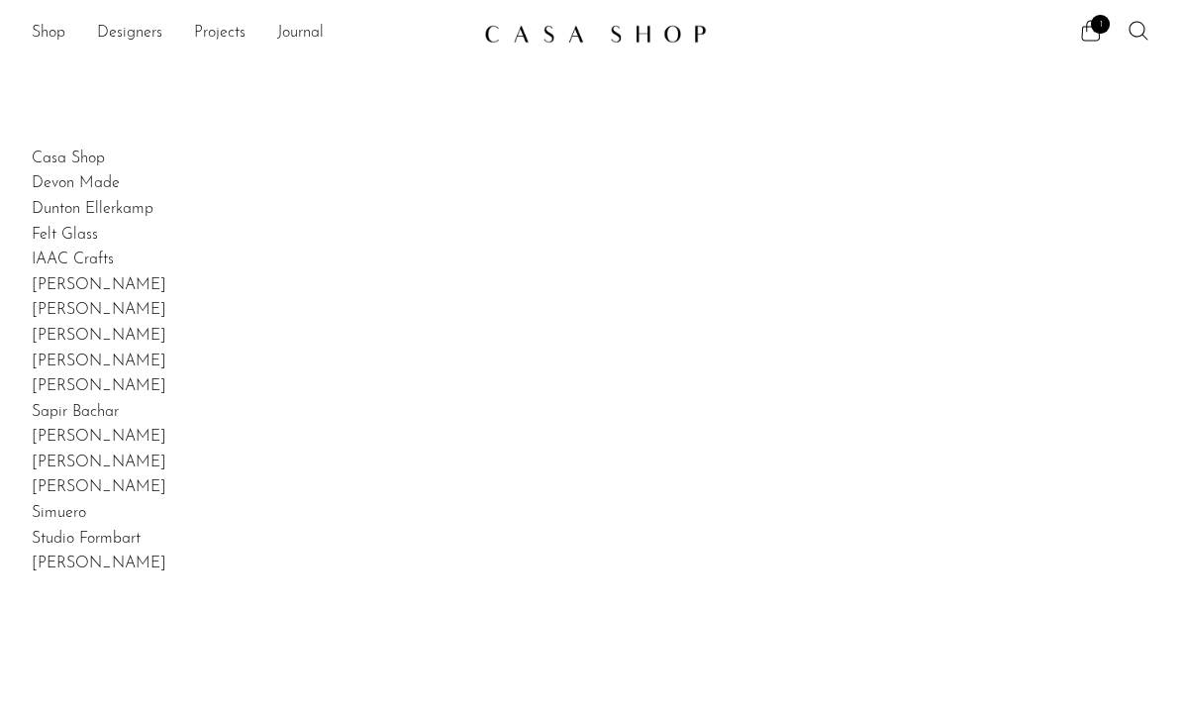
click at [56, 41] on link "Shop" at bounding box center [49, 34] width 34 height 26
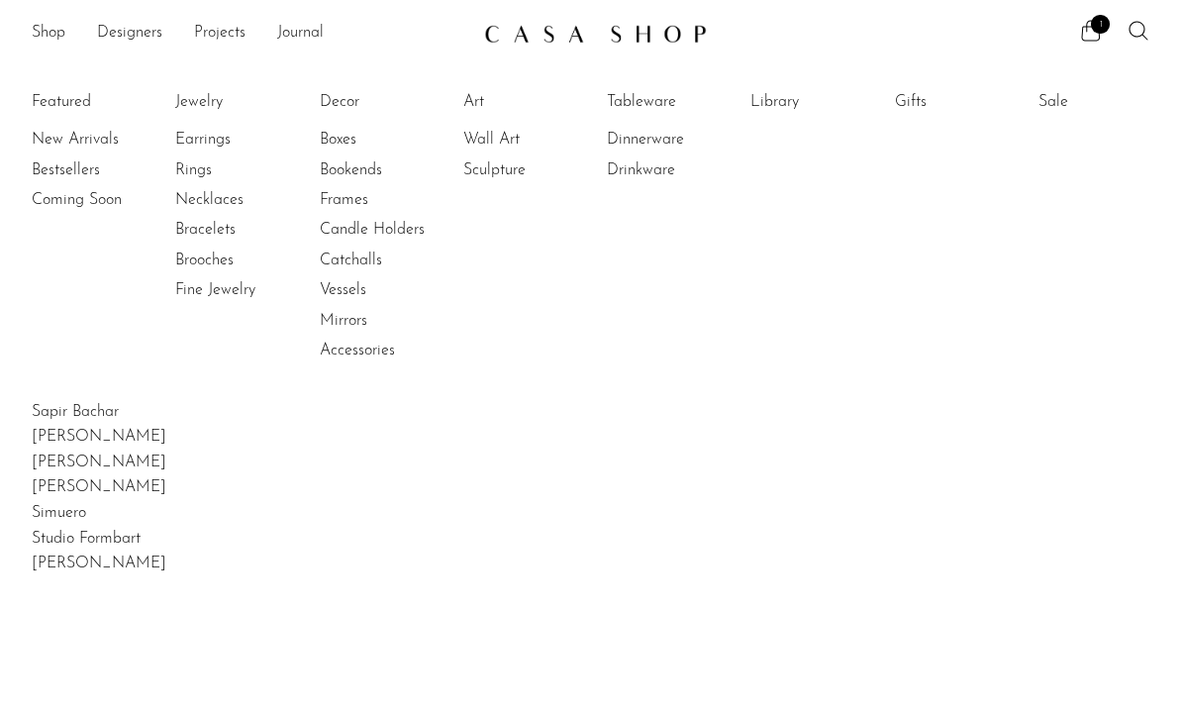
click at [657, 168] on link "Drinkware" at bounding box center [681, 170] width 149 height 22
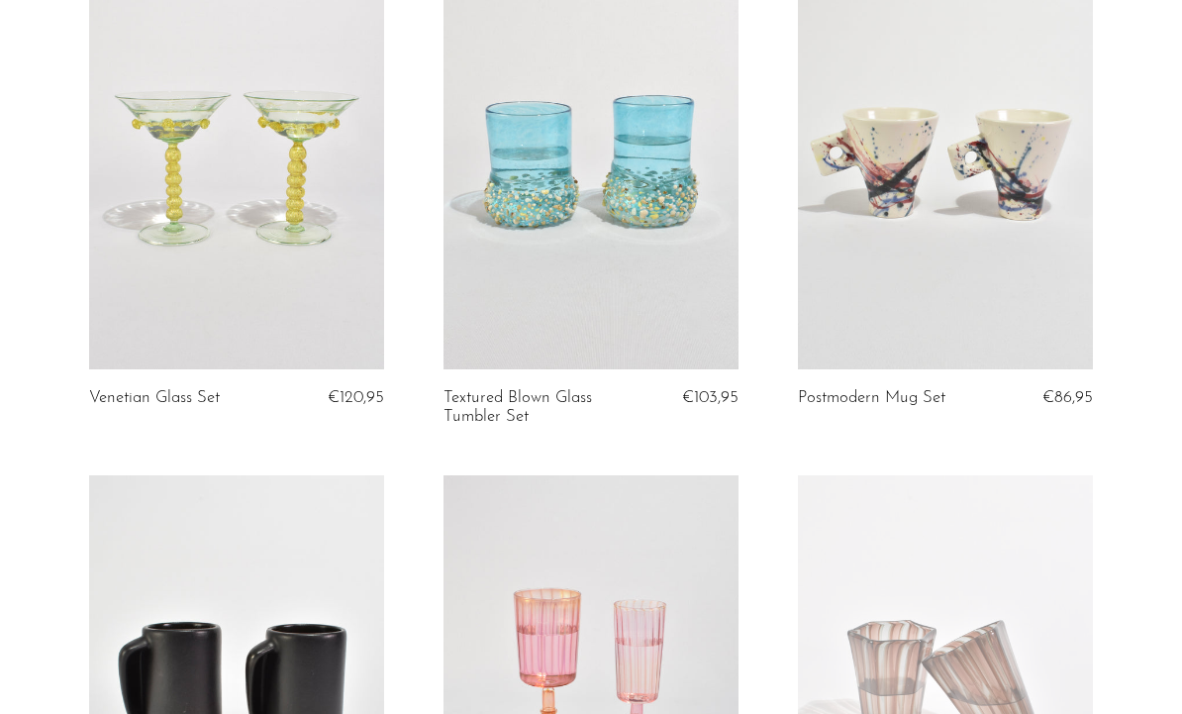
scroll to position [1244, 0]
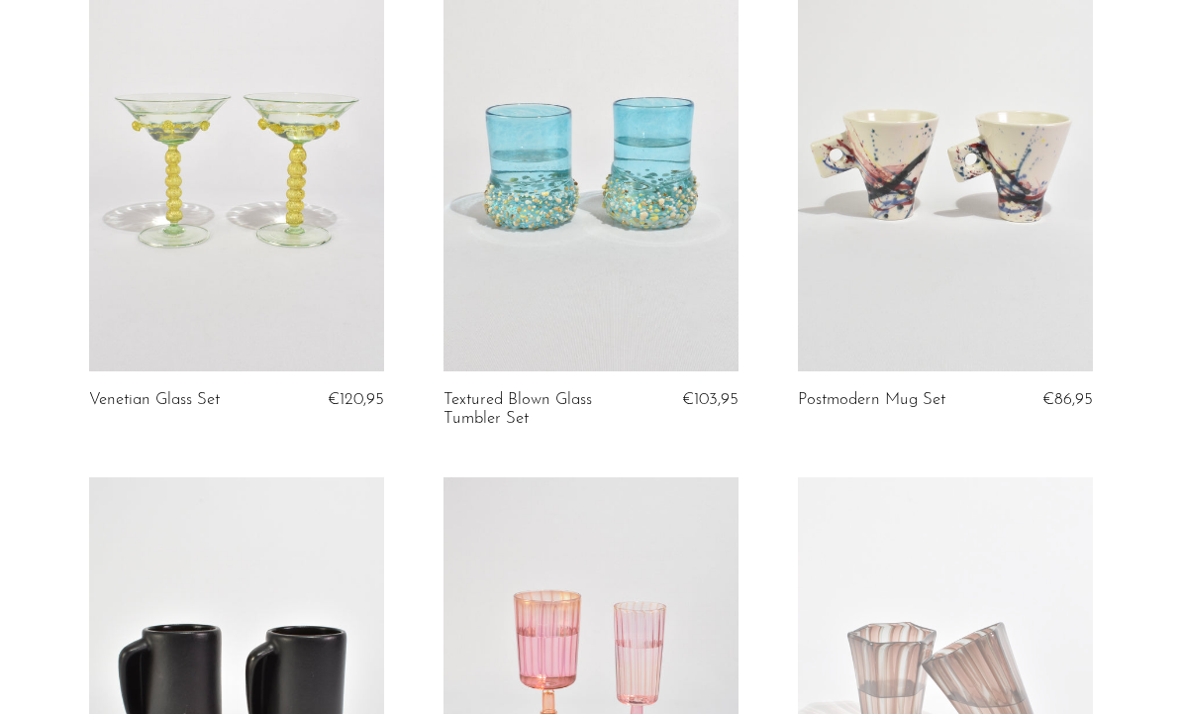
click at [1053, 267] on link at bounding box center [945, 164] width 295 height 413
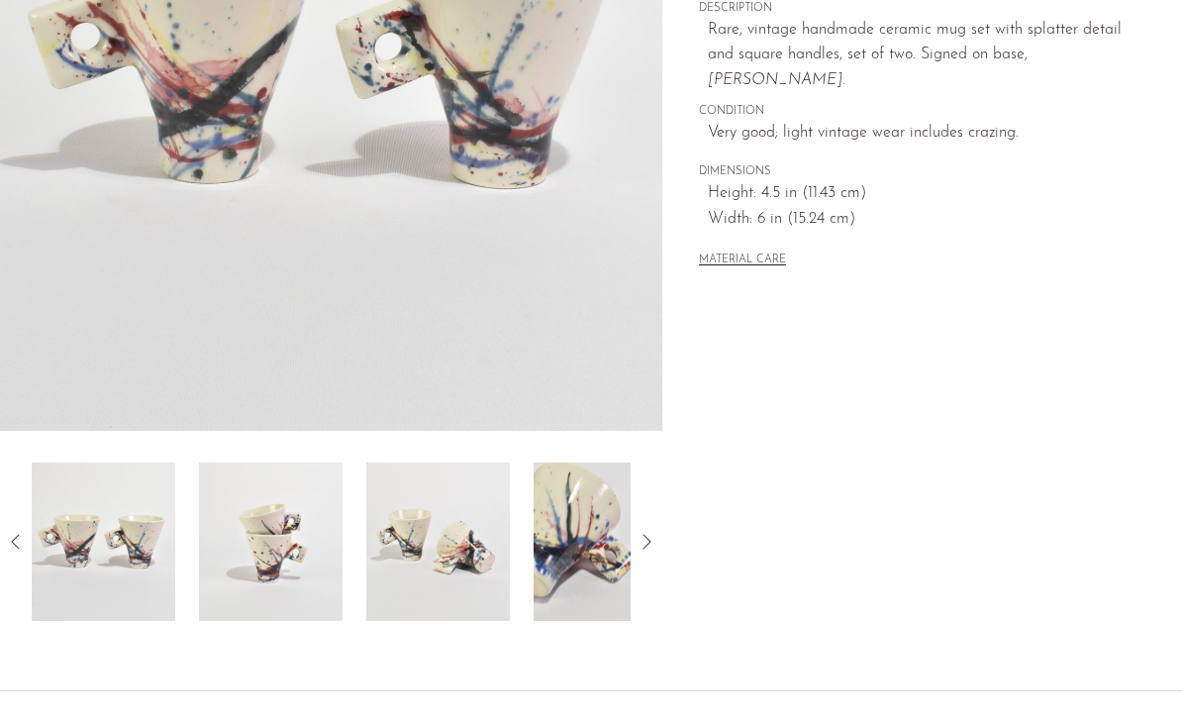
scroll to position [413, 0]
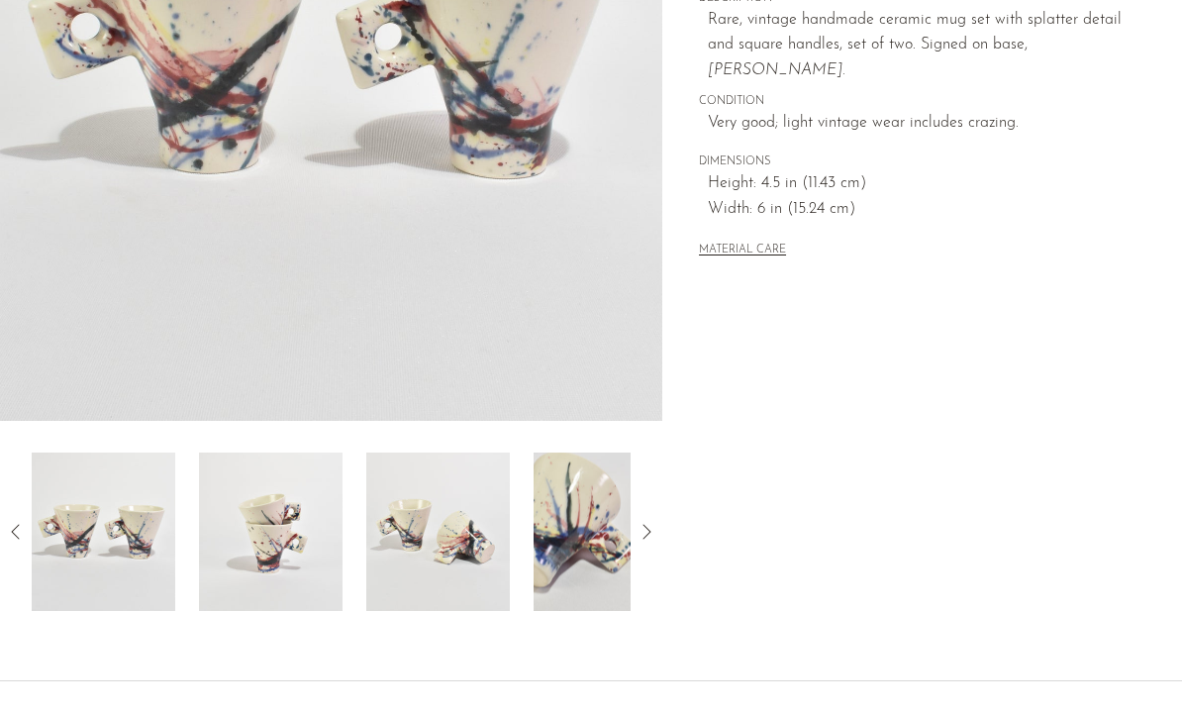
click at [114, 575] on img at bounding box center [104, 531] width 144 height 158
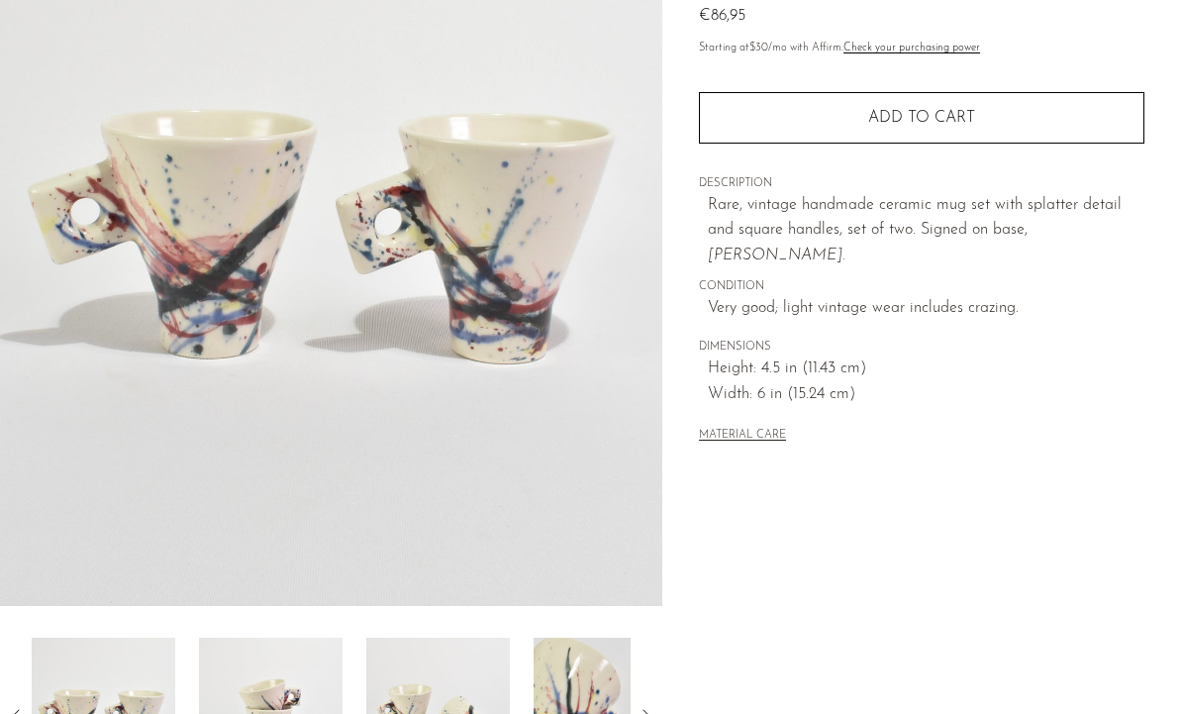
scroll to position [230, 0]
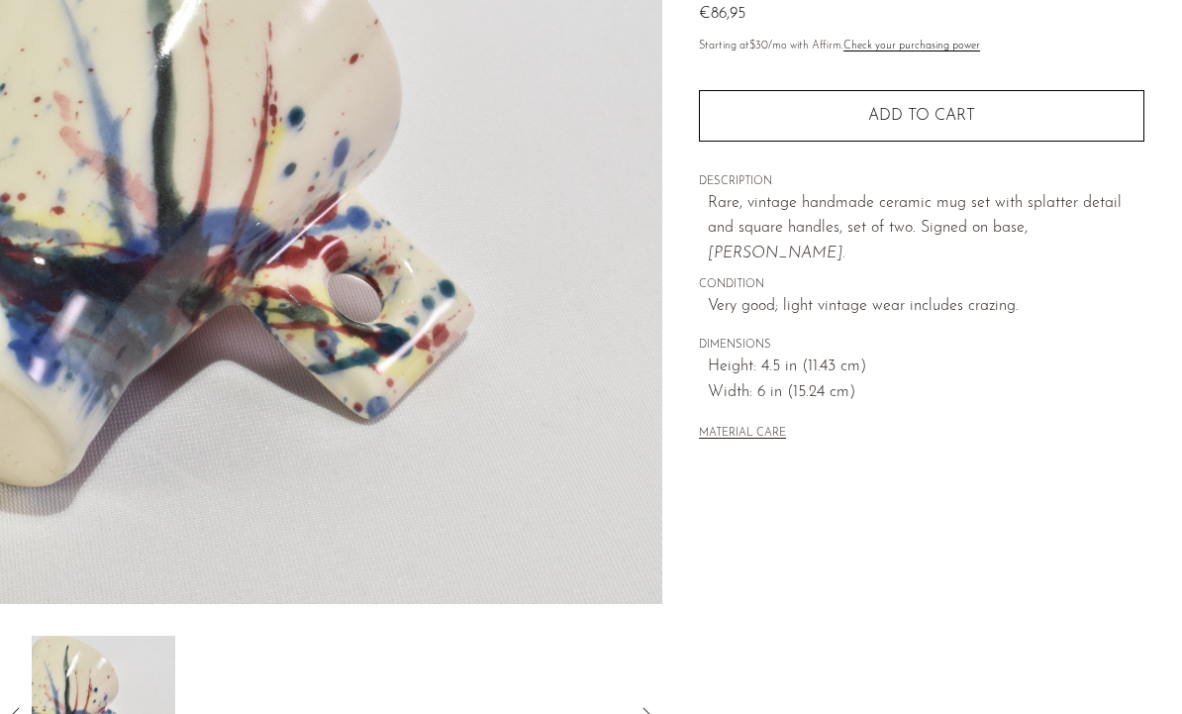
click at [645, 713] on icon at bounding box center [647, 715] width 24 height 24
click at [649, 704] on icon at bounding box center [647, 715] width 24 height 24
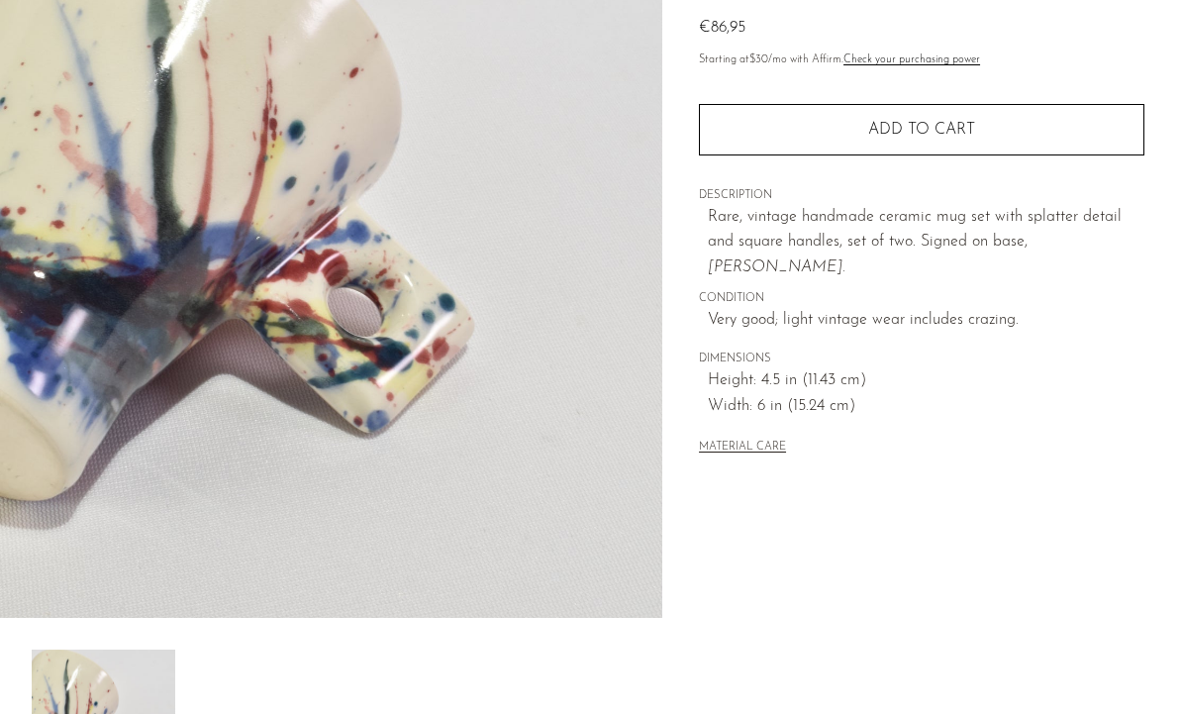
scroll to position [221, 0]
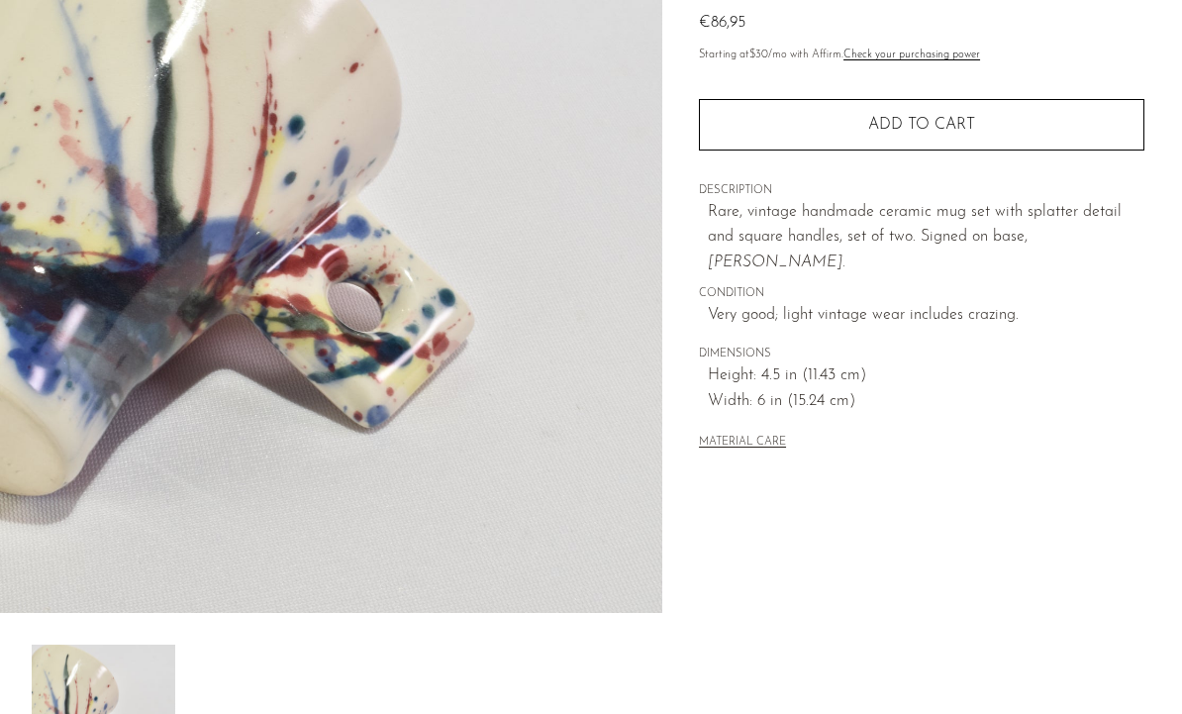
click at [770, 436] on button "MATERIAL CARE" at bounding box center [742, 443] width 87 height 15
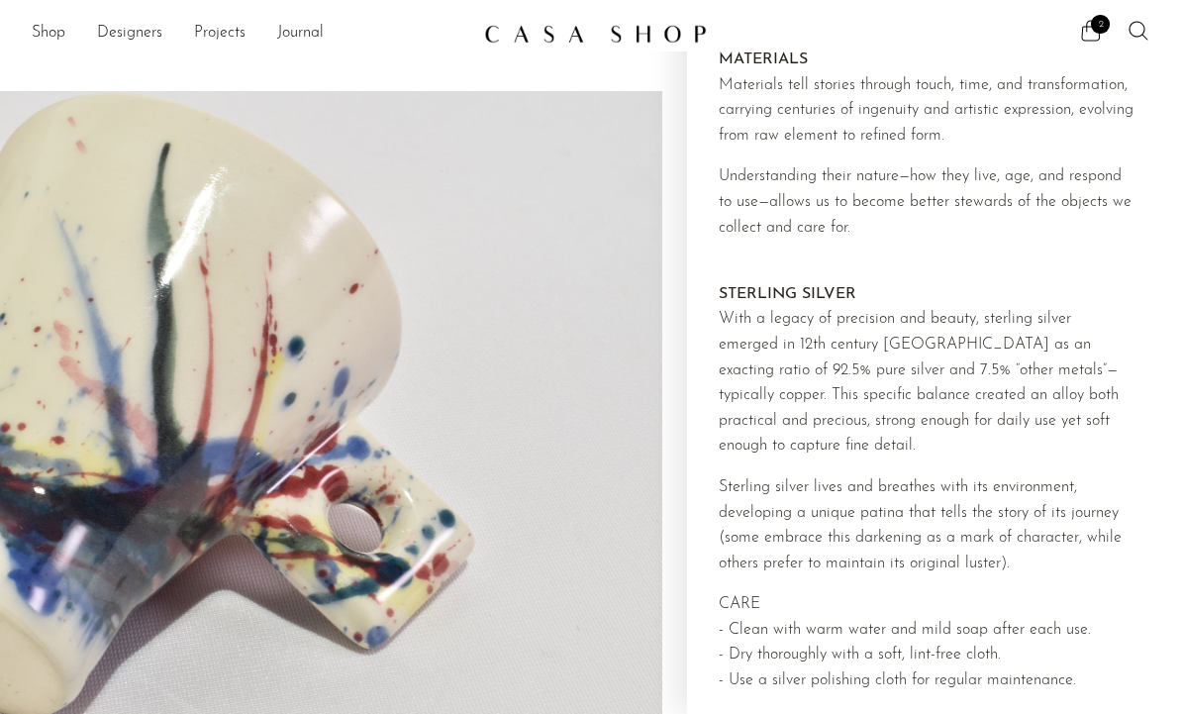
scroll to position [0, 0]
click at [65, 39] on link "Shop" at bounding box center [49, 34] width 34 height 26
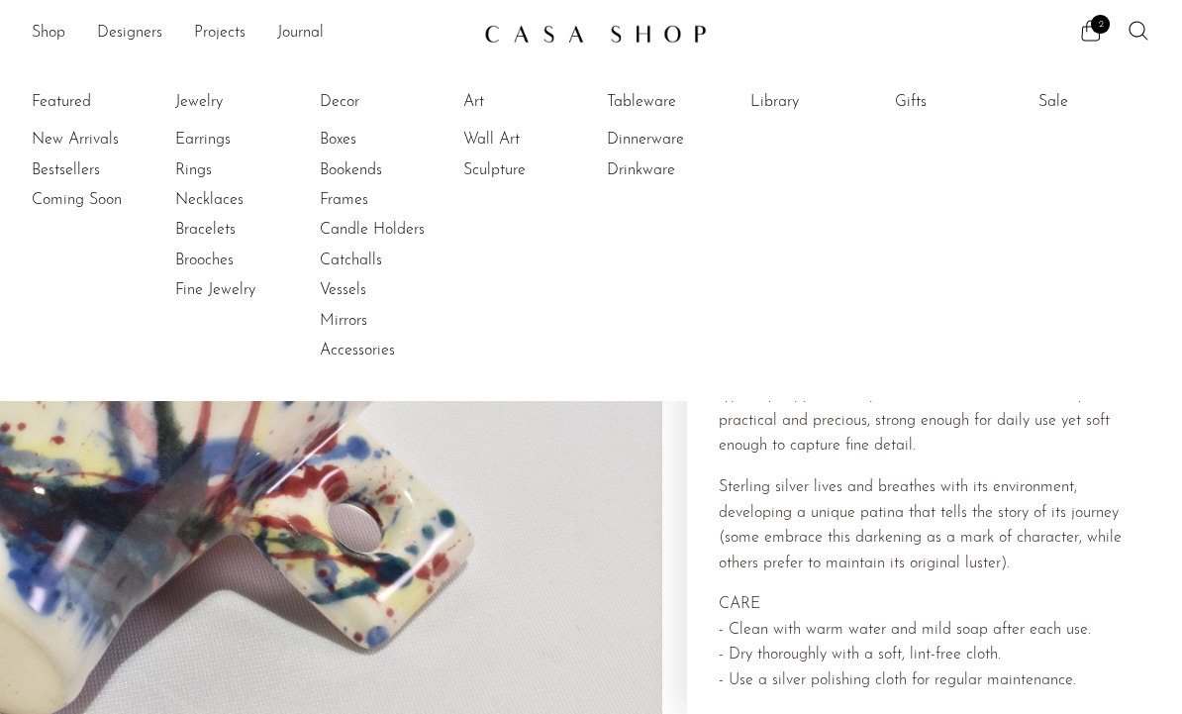
click at [500, 164] on link "Sculpture" at bounding box center [537, 170] width 149 height 22
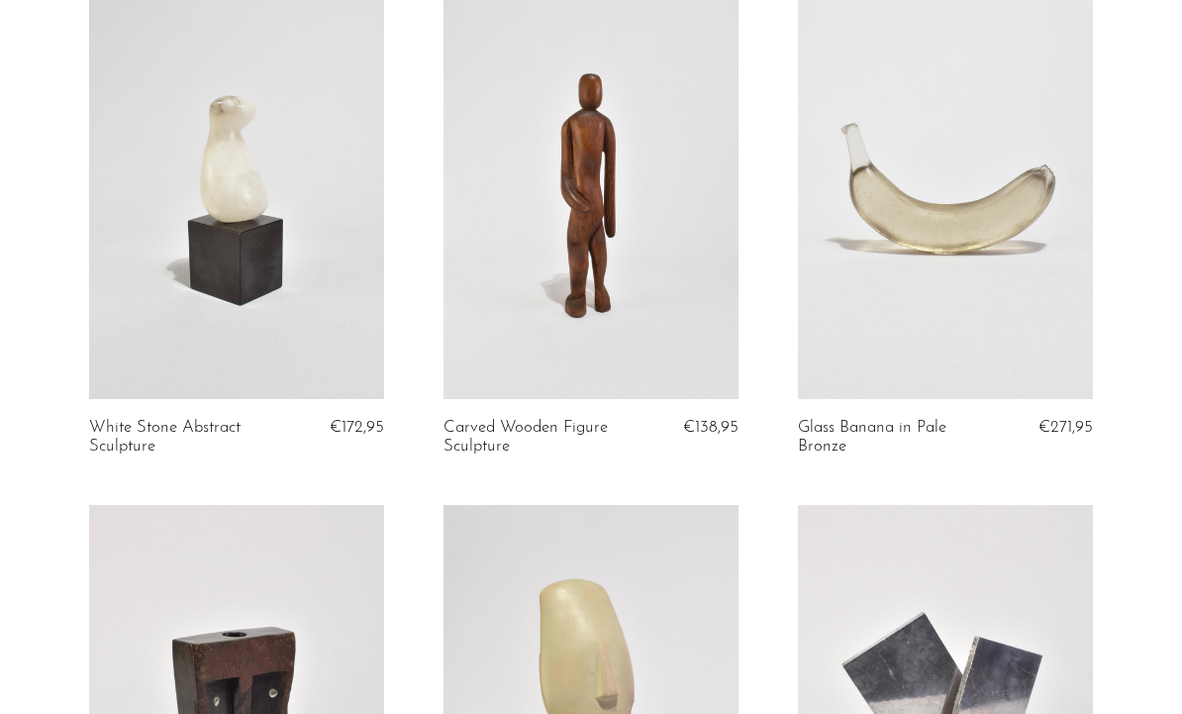
scroll to position [1217, 0]
click at [1122, 443] on article "Glass Banana in Pale Bronze €271,95" at bounding box center [945, 244] width 354 height 519
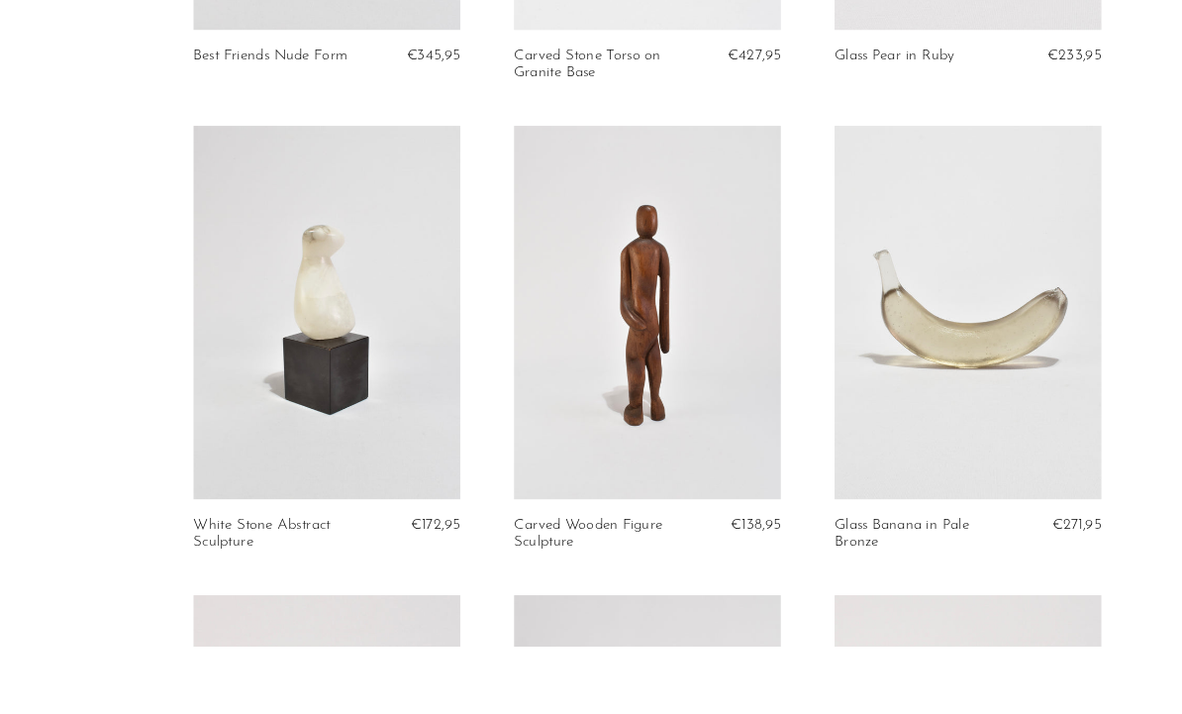
scroll to position [1132, 0]
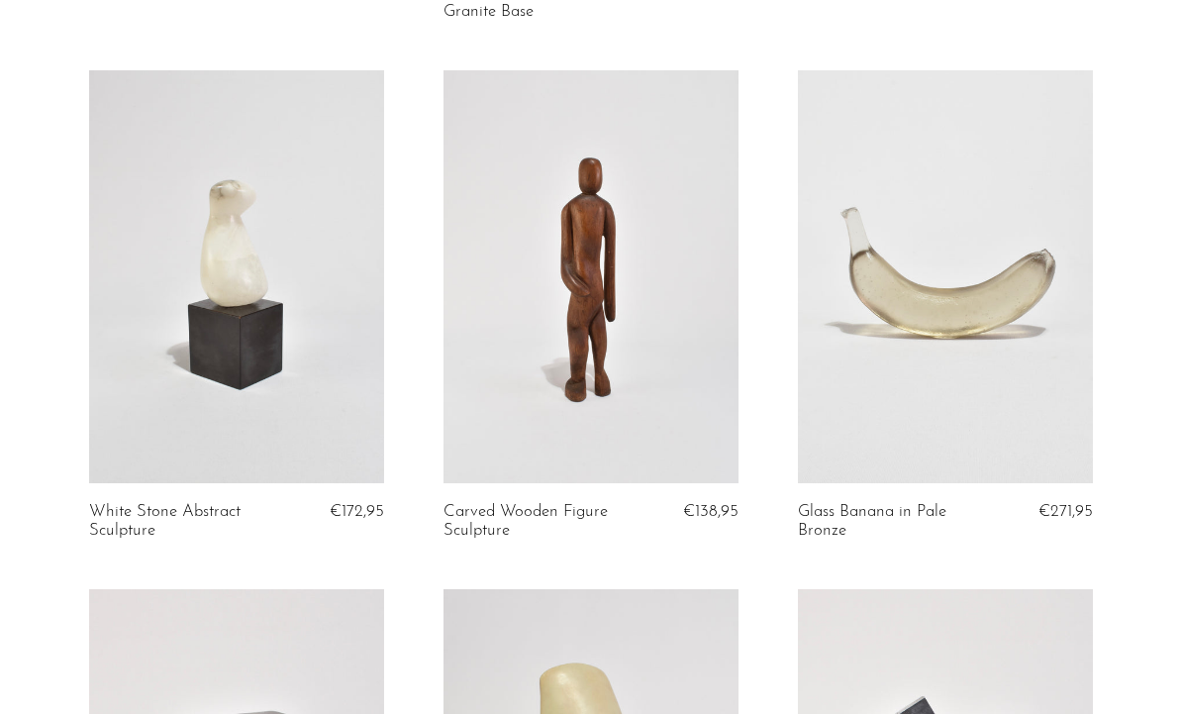
click at [1007, 318] on link at bounding box center [945, 276] width 295 height 413
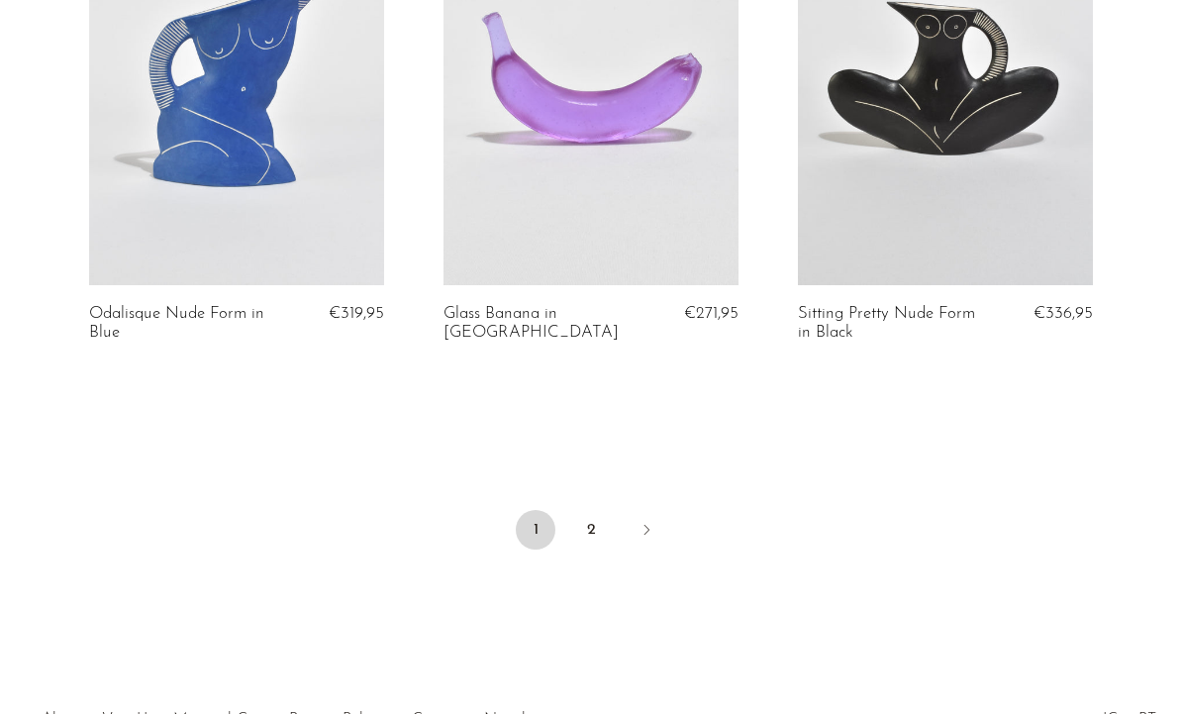
scroll to position [5970, 0]
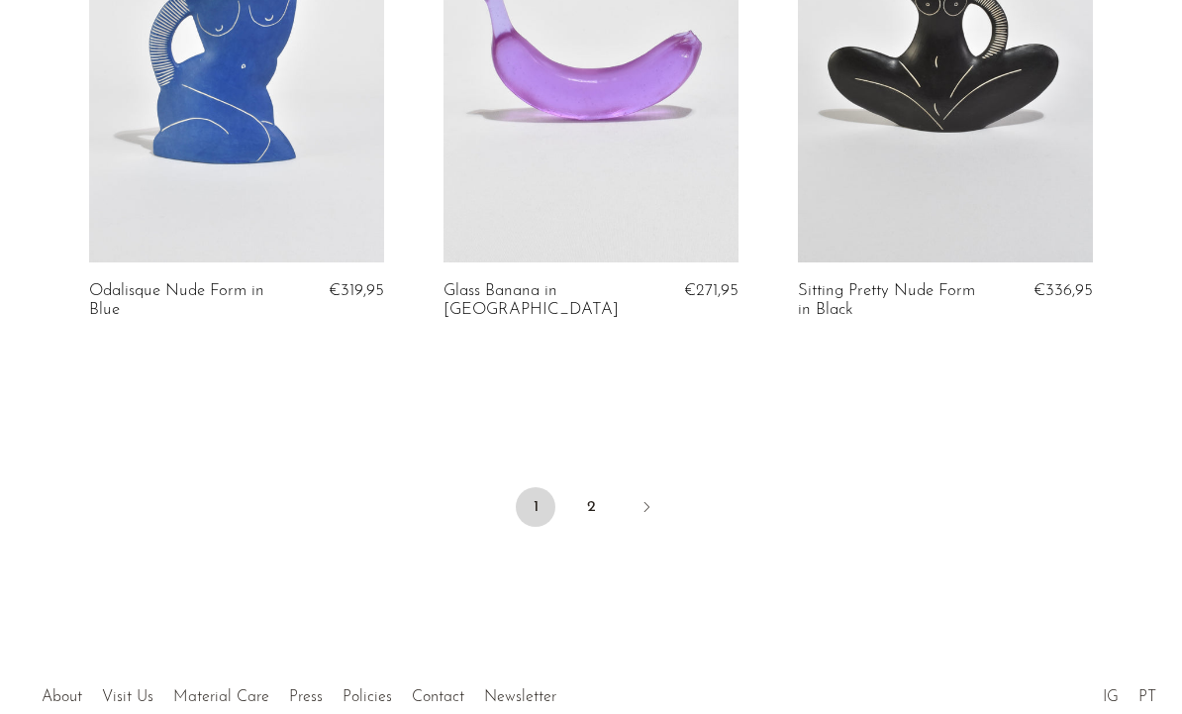
click at [594, 487] on link "2" at bounding box center [591, 507] width 40 height 40
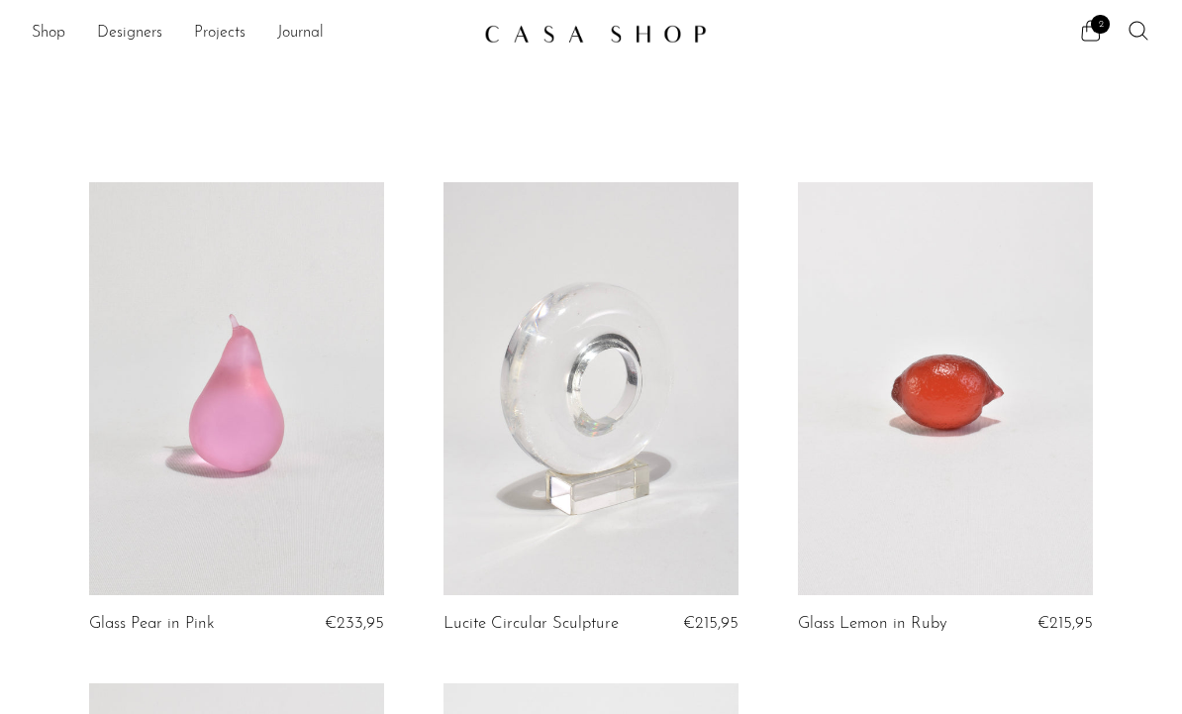
click at [54, 28] on link "Shop" at bounding box center [49, 34] width 34 height 26
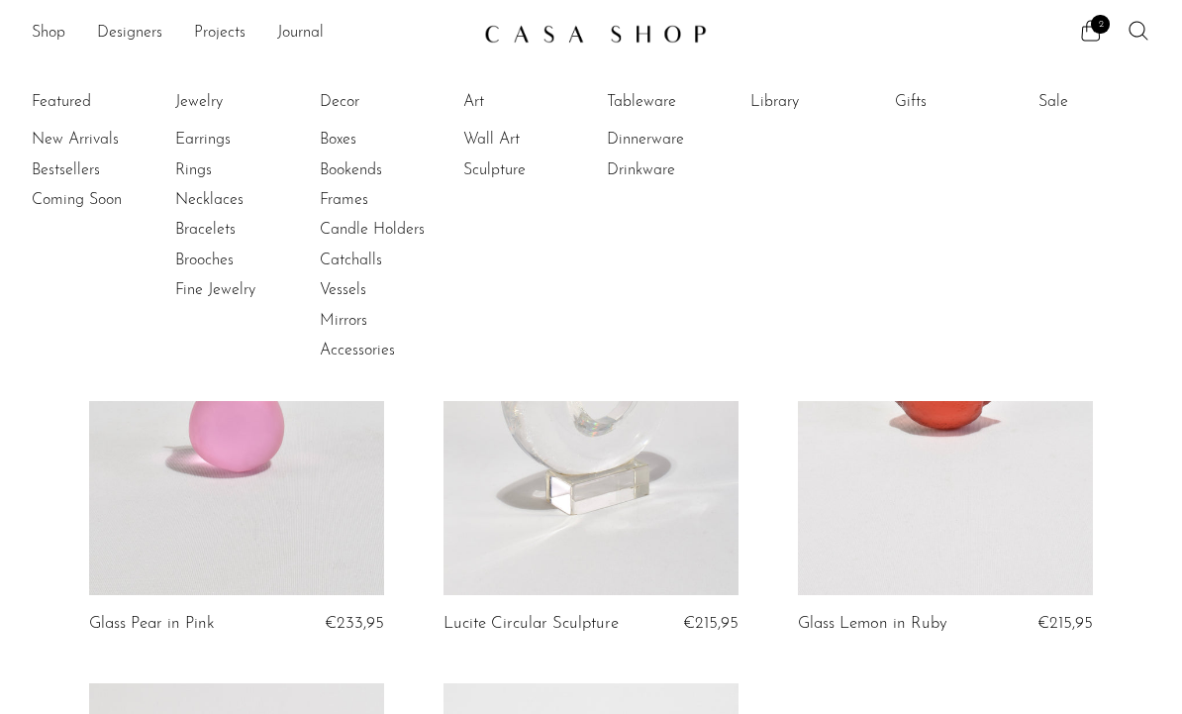
click at [503, 137] on link "Wall Art" at bounding box center [537, 140] width 149 height 22
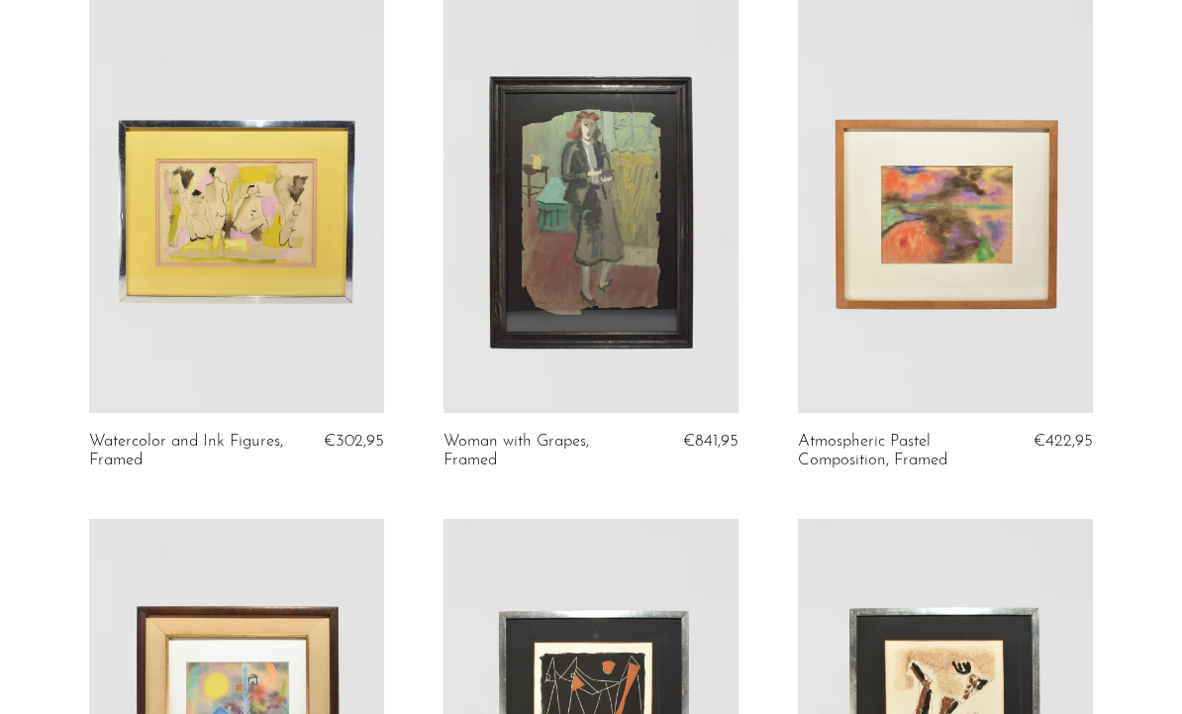
scroll to position [224, 0]
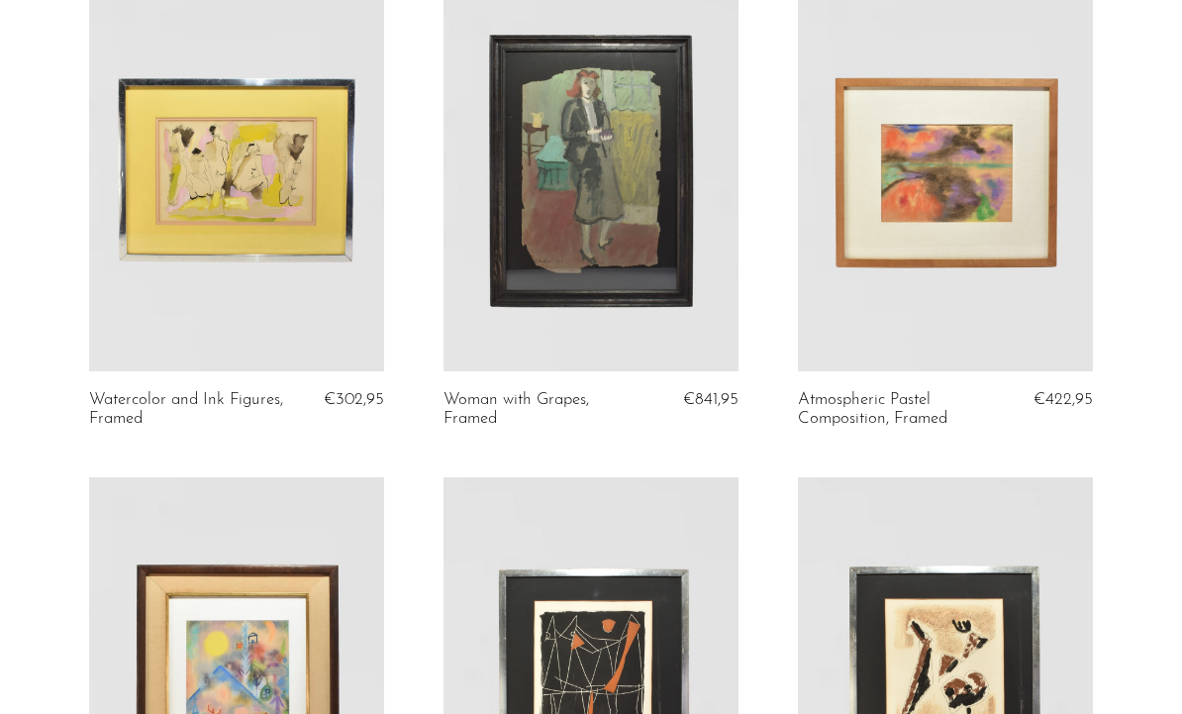
click at [264, 186] on link at bounding box center [236, 164] width 295 height 413
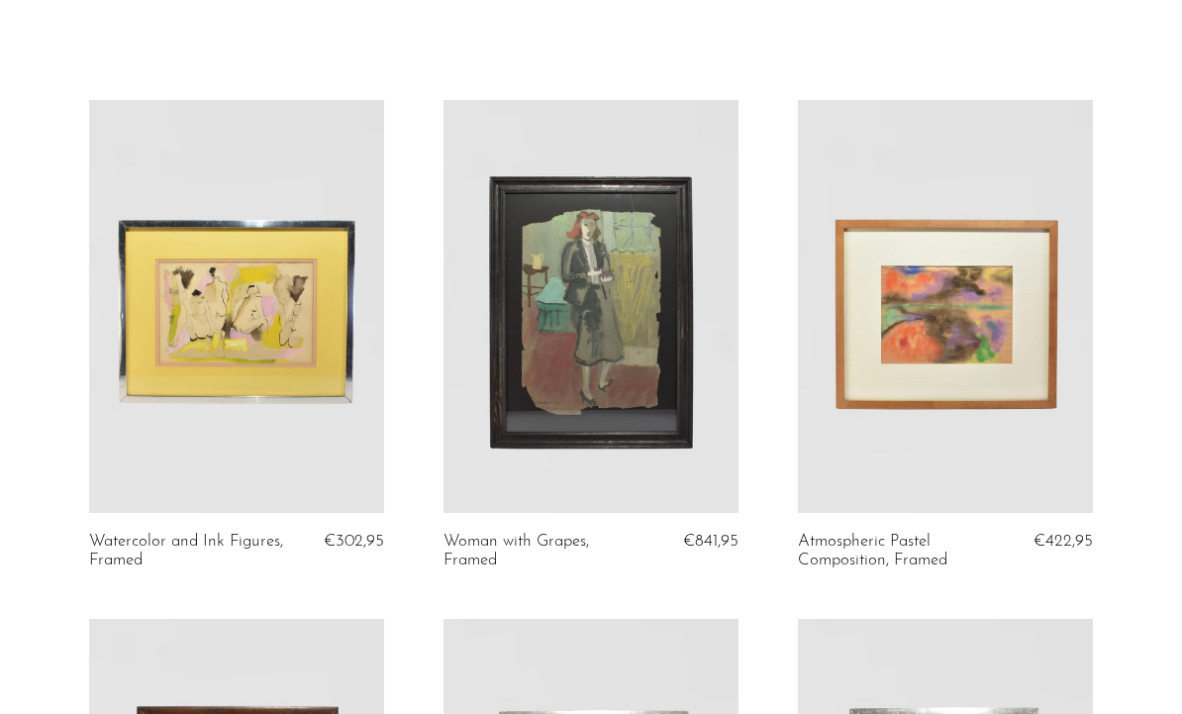
scroll to position [0, 0]
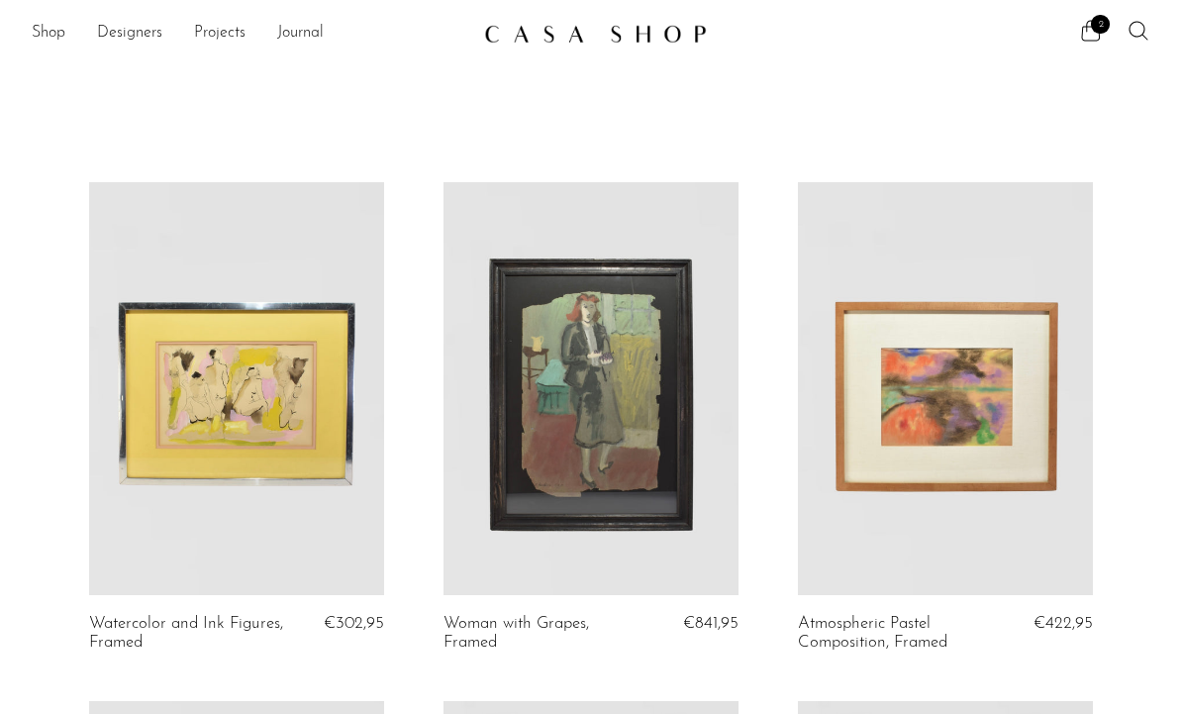
click at [1103, 30] on span "2" at bounding box center [1100, 24] width 19 height 19
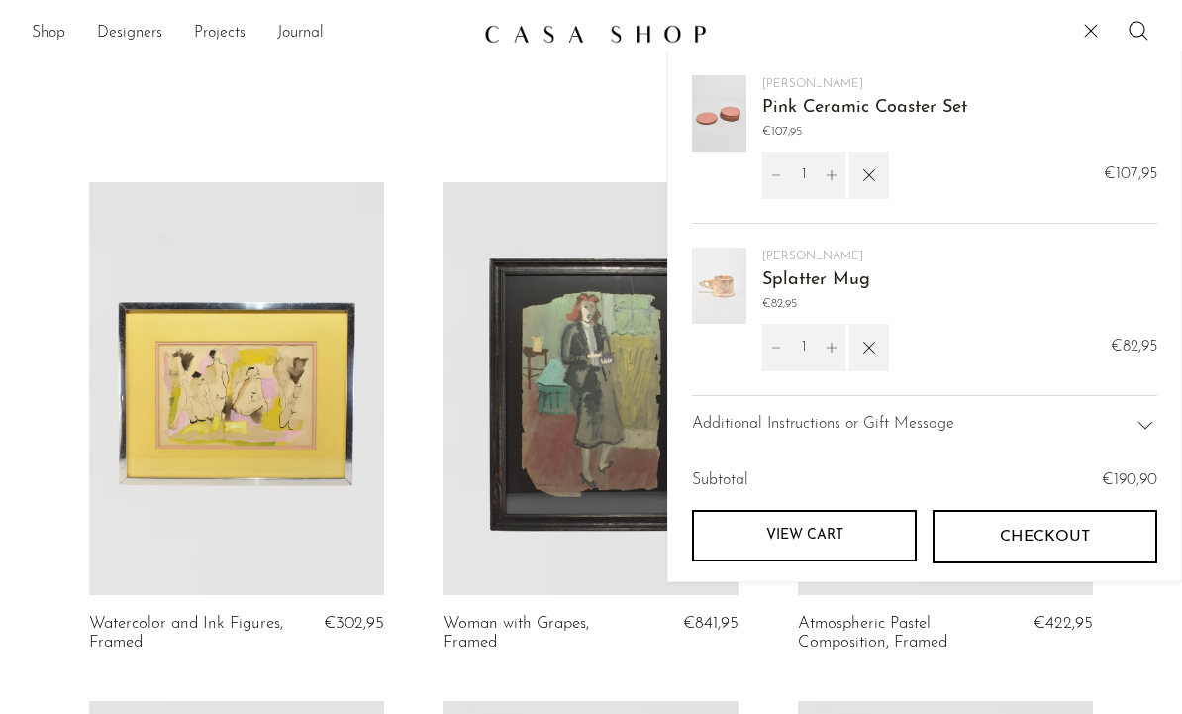
click at [875, 173] on icon "button" at bounding box center [869, 175] width 22 height 22
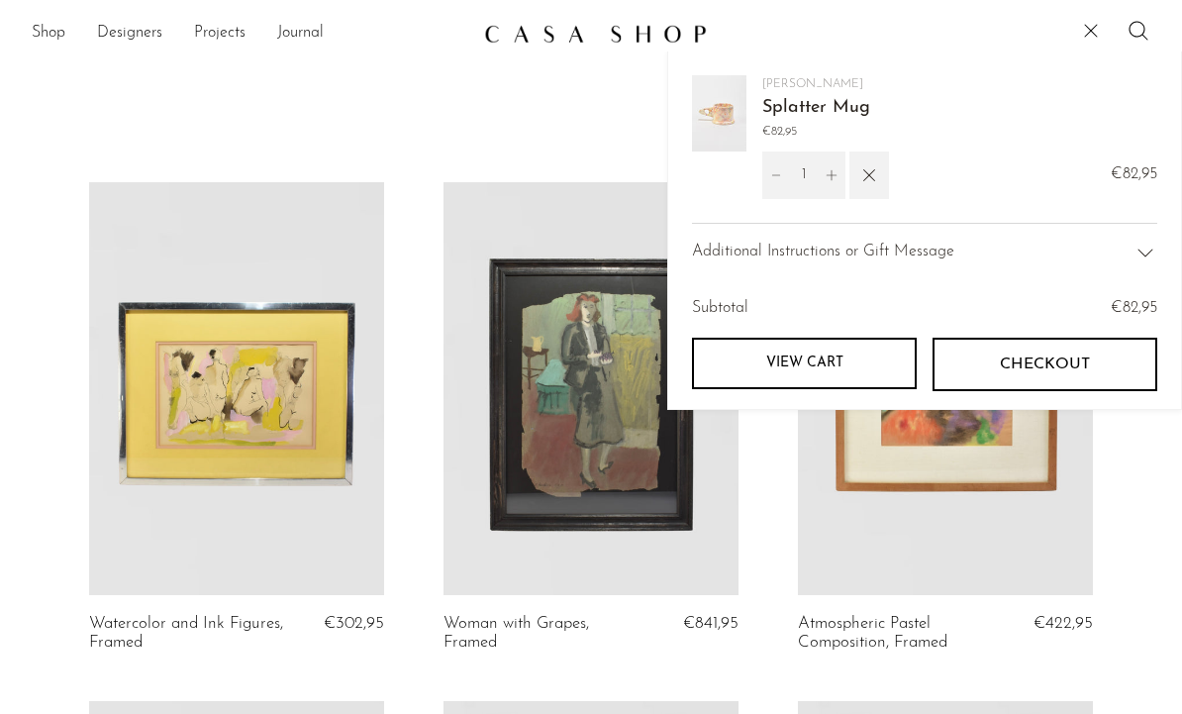
click at [879, 168] on icon "button" at bounding box center [869, 175] width 22 height 22
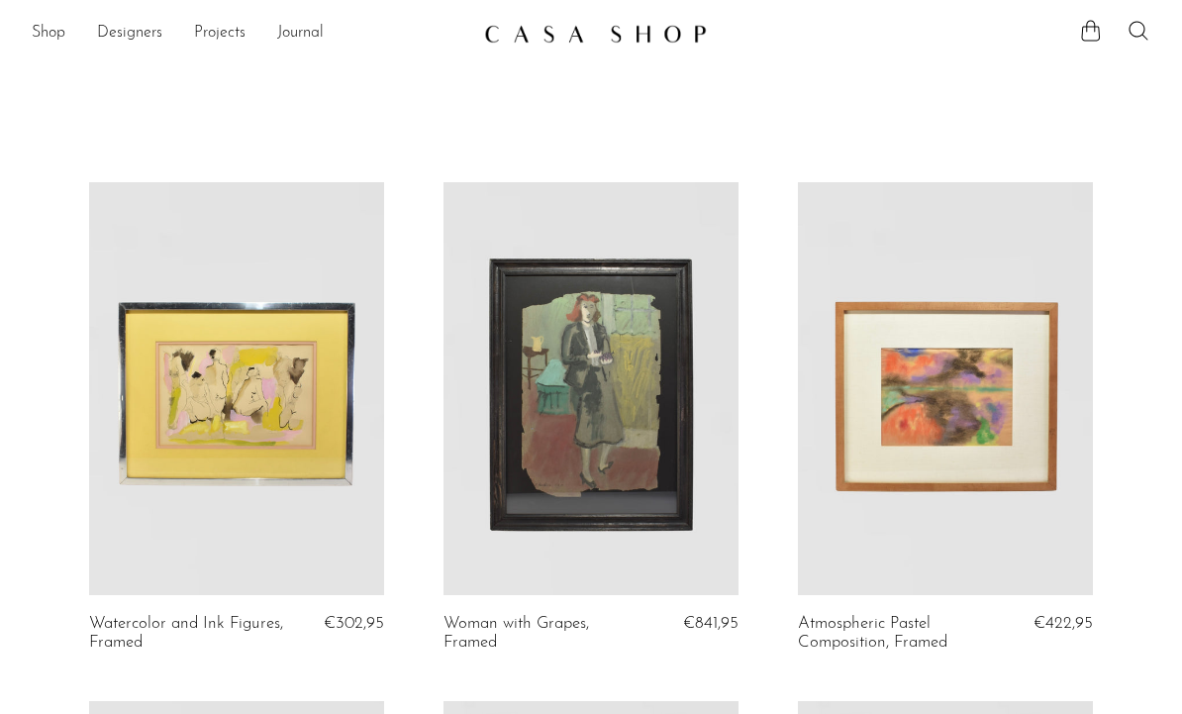
click at [319, 25] on link "Journal" at bounding box center [300, 34] width 47 height 26
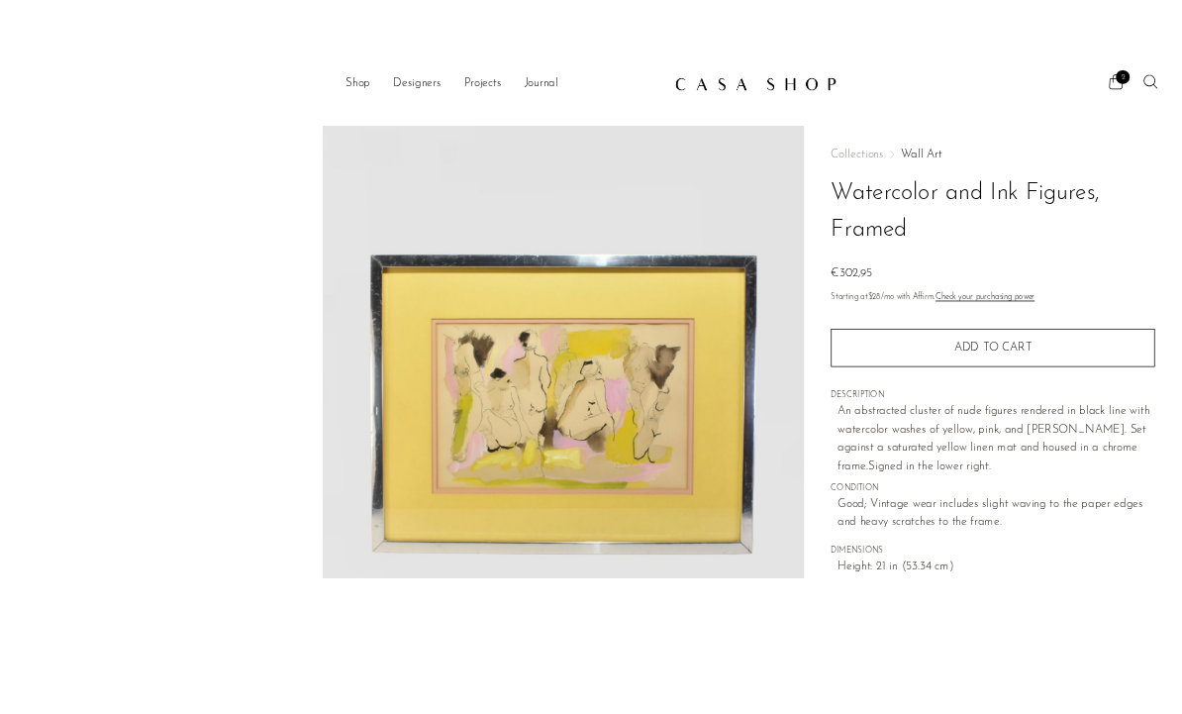
scroll to position [94, 0]
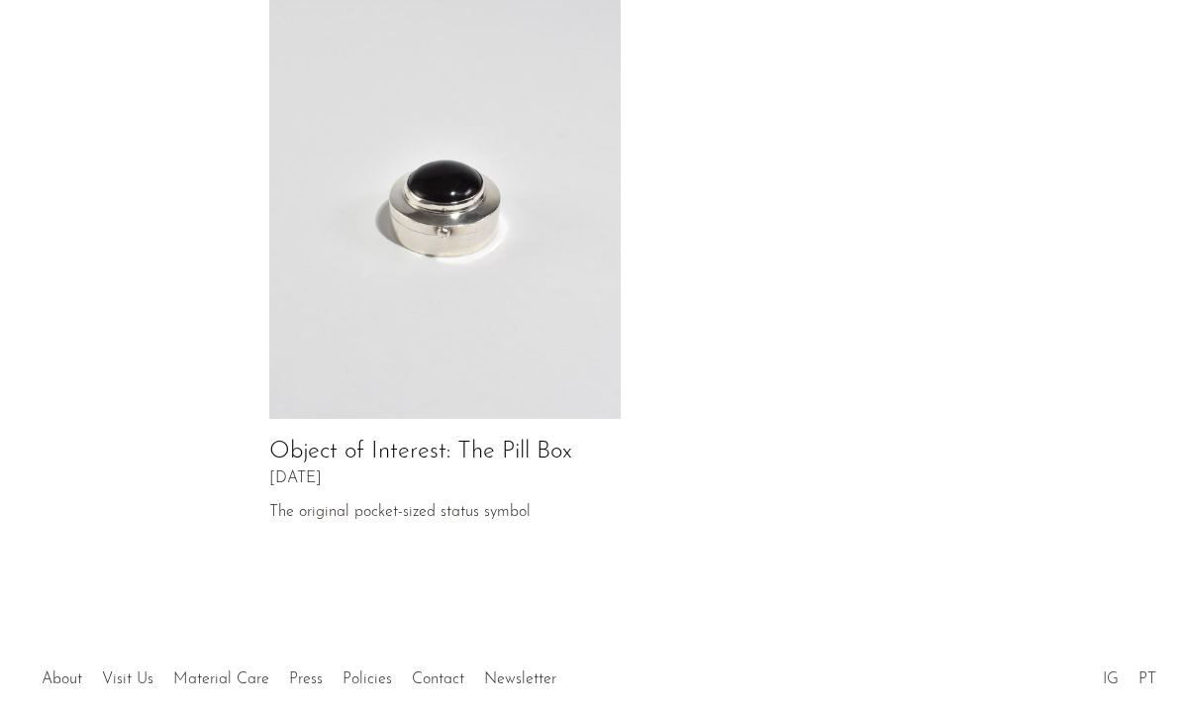
scroll to position [976, 0]
click at [523, 442] on link "Object of Interest: The Pill Box" at bounding box center [420, 454] width 303 height 24
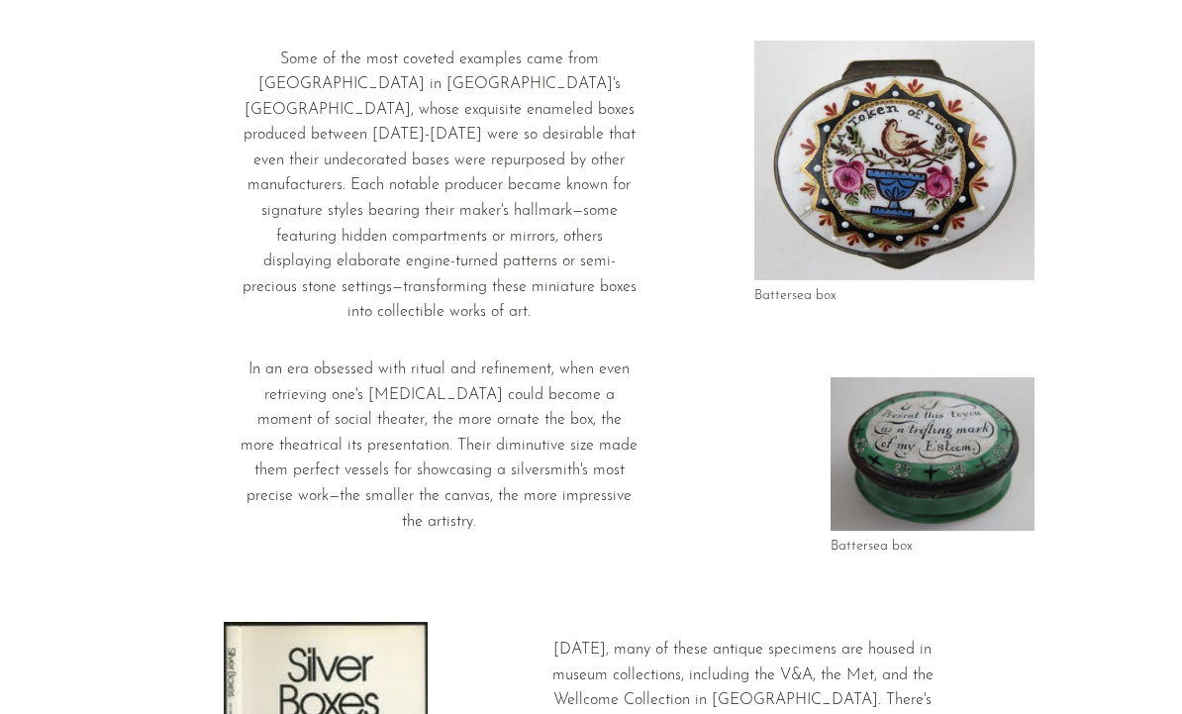
scroll to position [3225, 0]
click at [976, 377] on img at bounding box center [933, 454] width 204 height 154
click at [887, 539] on p "Battersea box" at bounding box center [933, 547] width 204 height 17
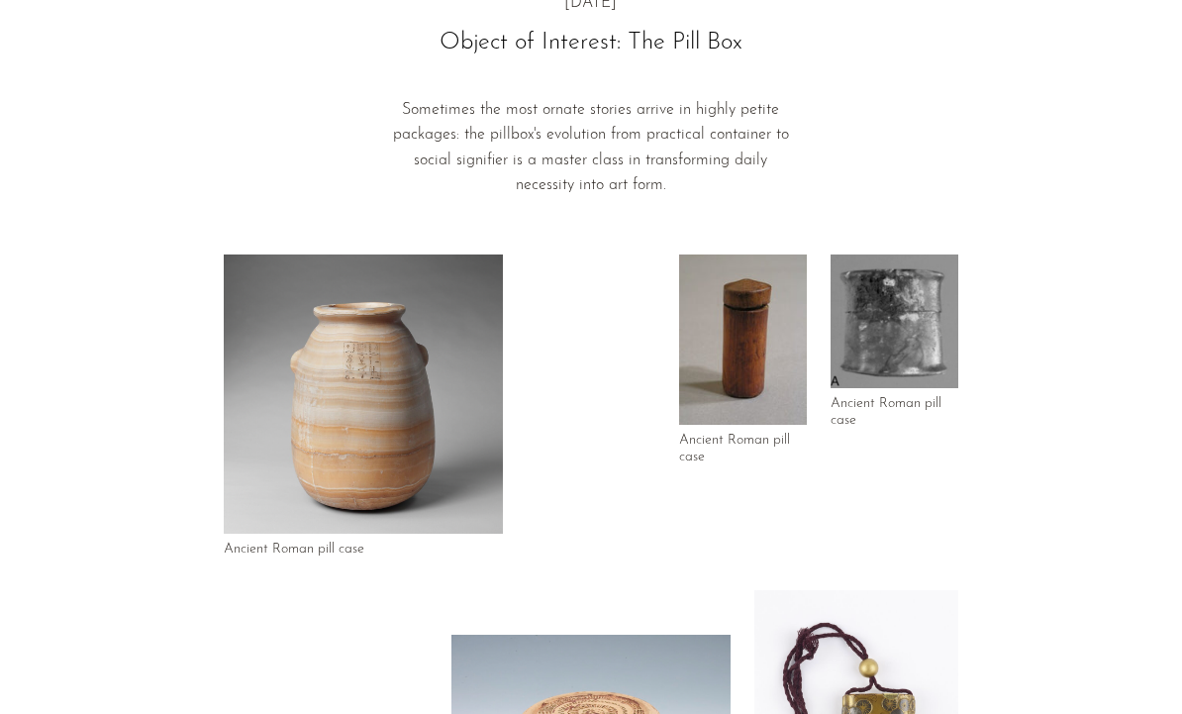
scroll to position [0, 0]
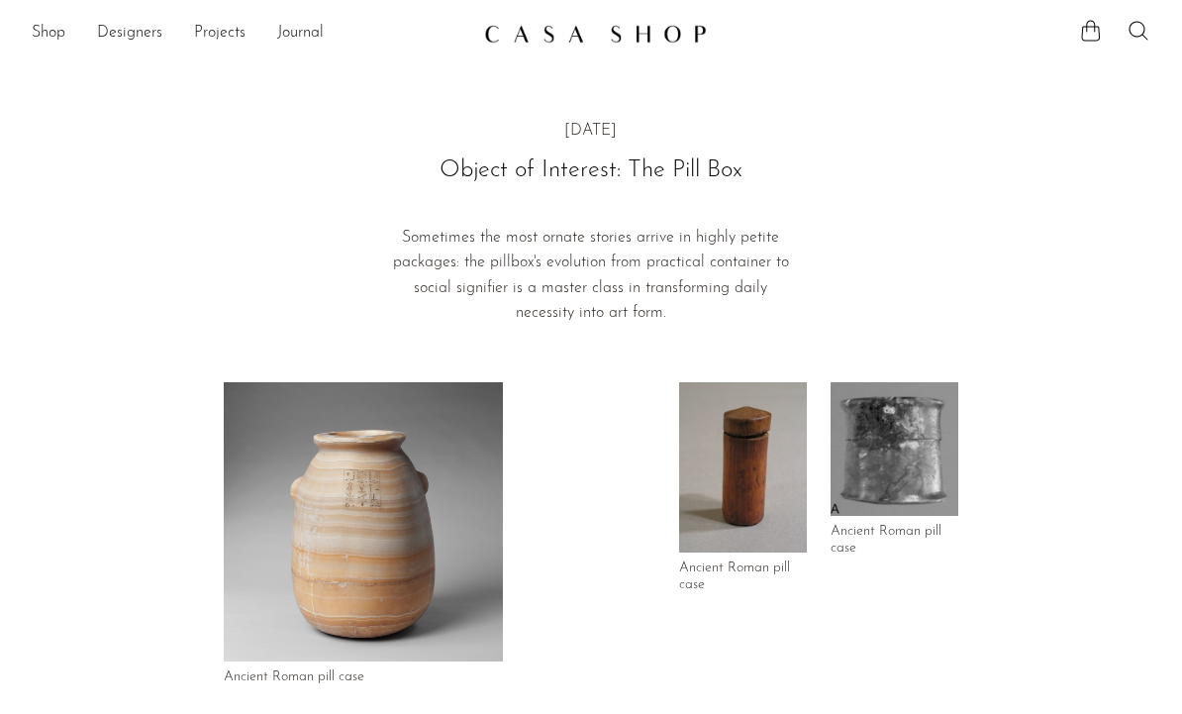
click at [37, 44] on link "Shop" at bounding box center [49, 34] width 34 height 26
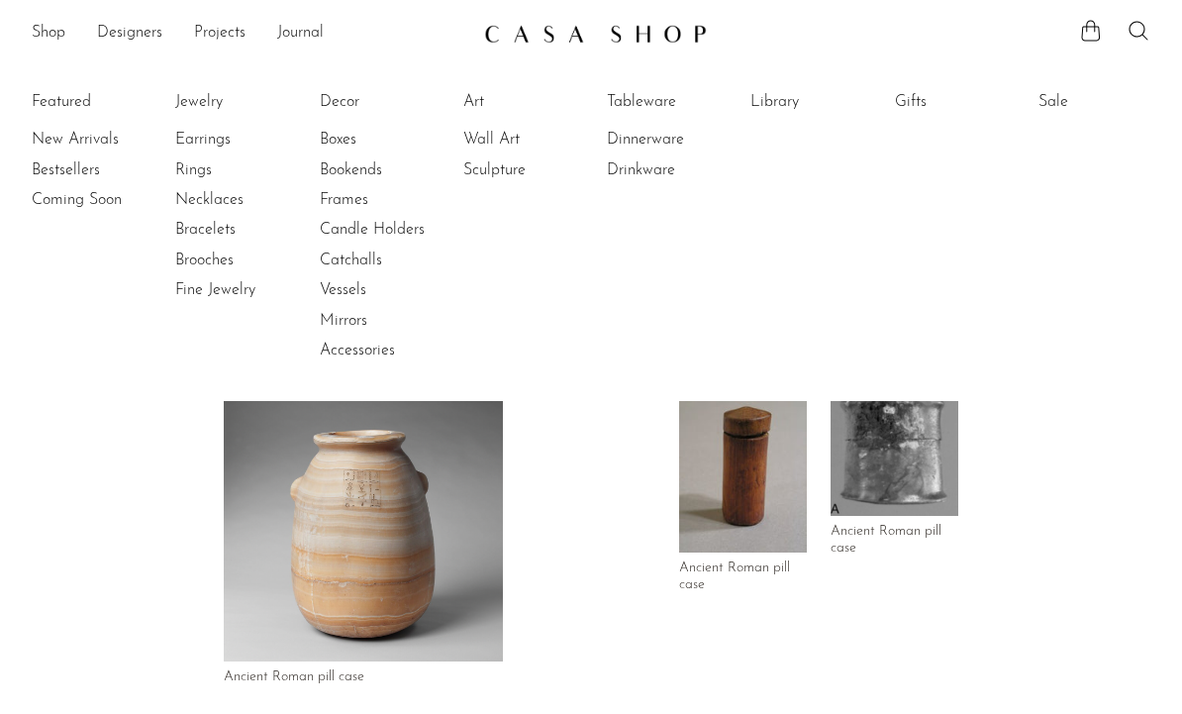
click at [72, 170] on link "Bestsellers" at bounding box center [106, 170] width 149 height 22
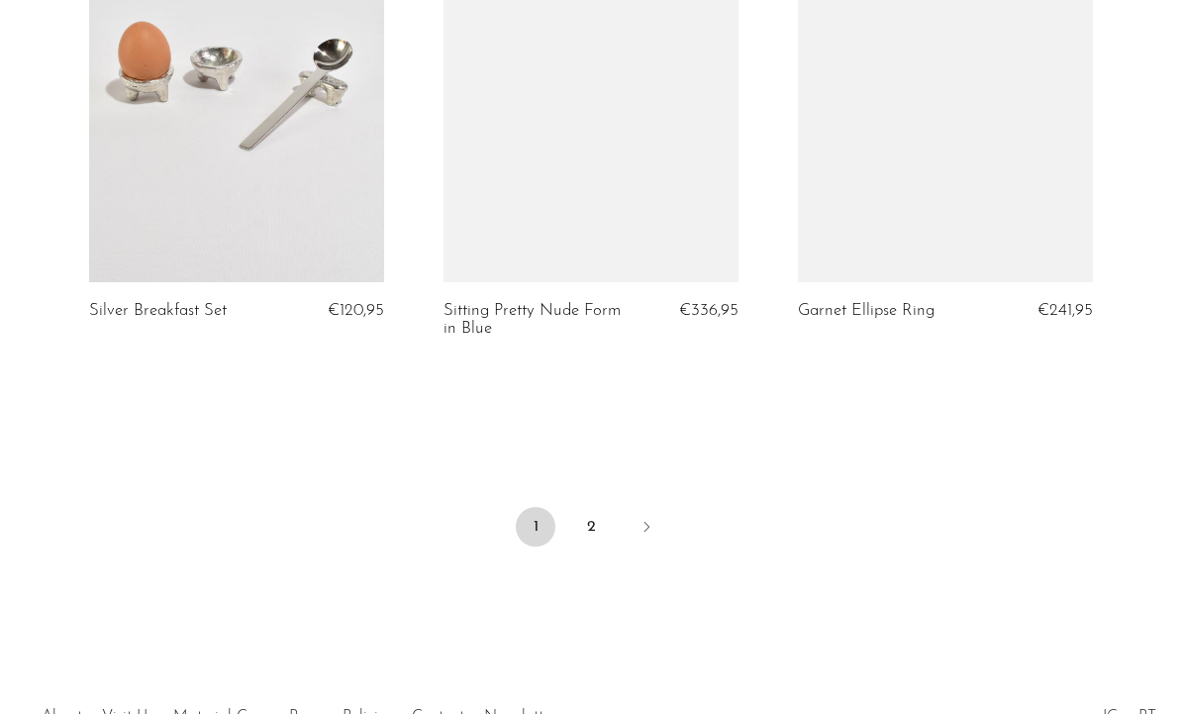
scroll to position [6028, 0]
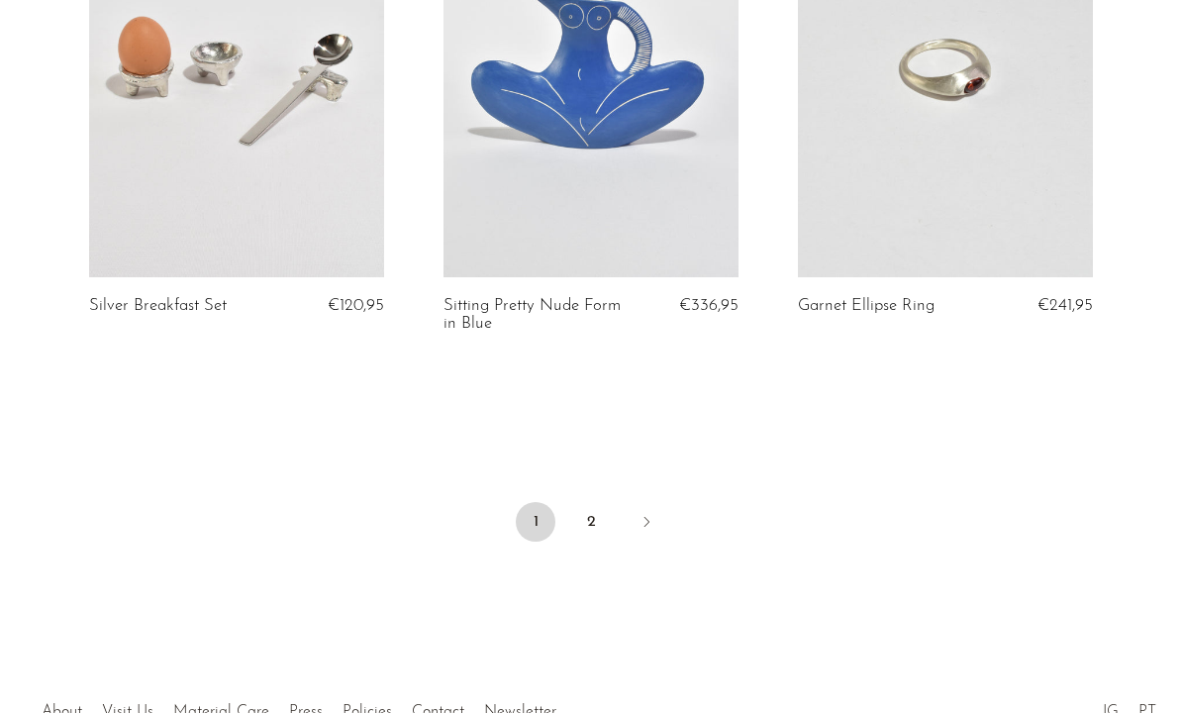
click at [586, 503] on link "2" at bounding box center [591, 523] width 40 height 40
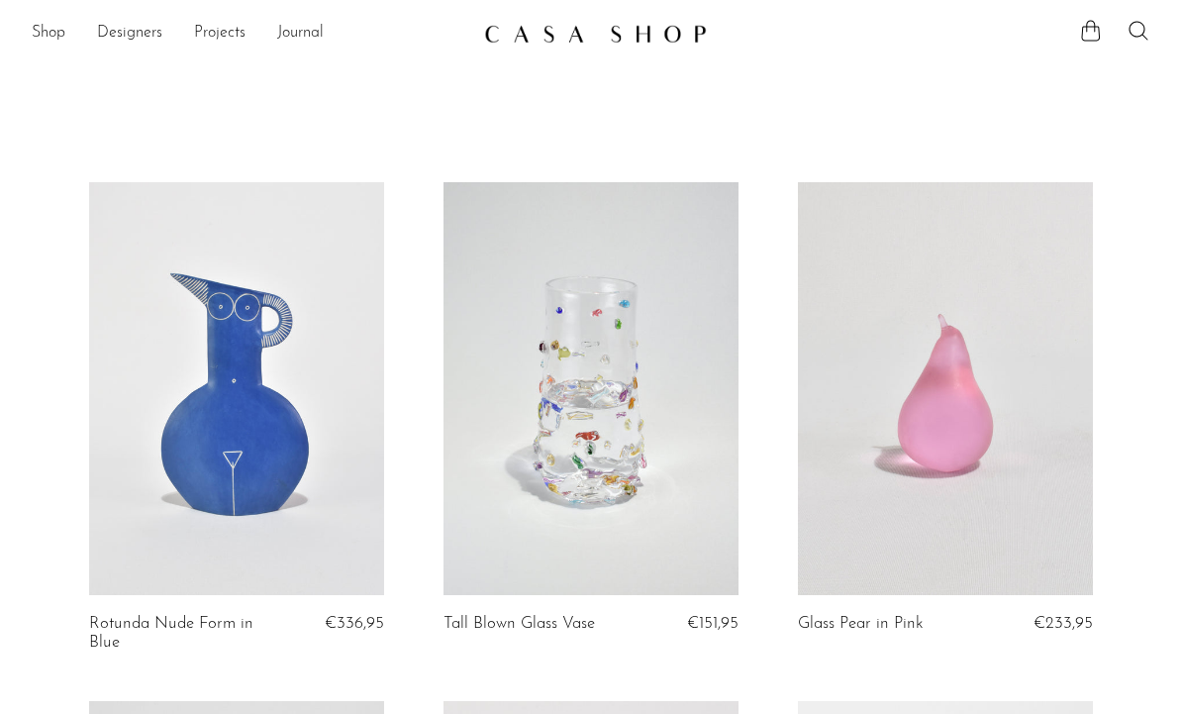
click at [52, 45] on link "Shop" at bounding box center [49, 34] width 34 height 26
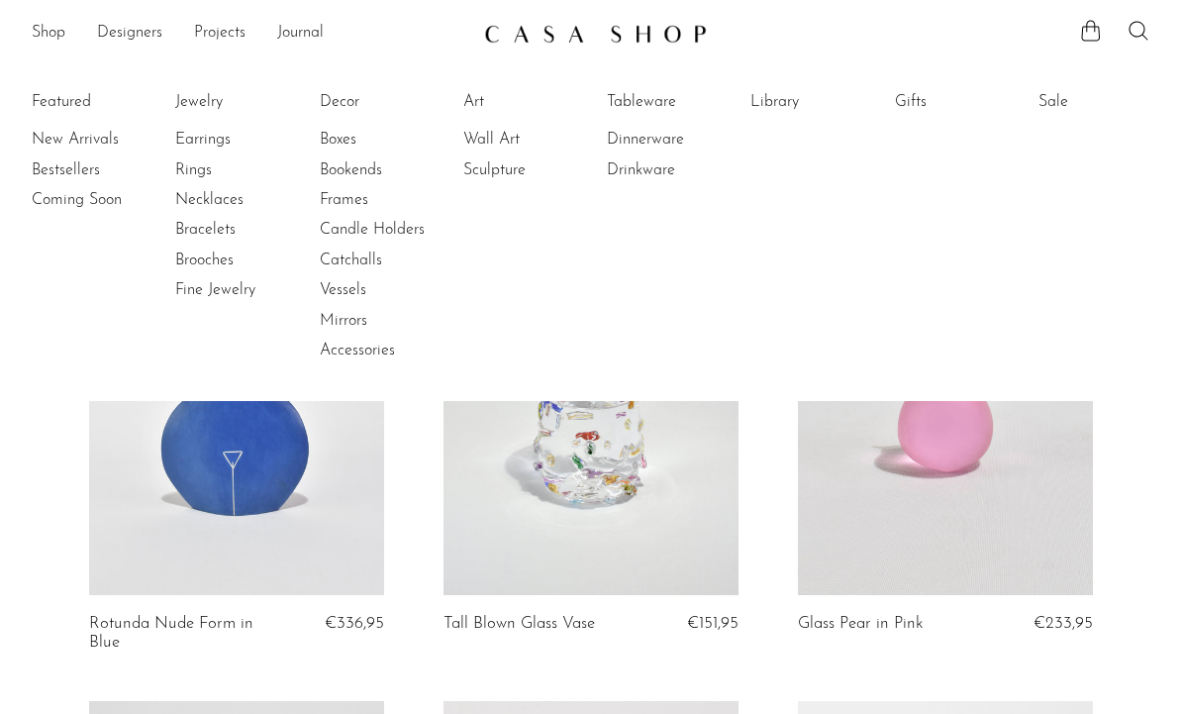
click at [94, 198] on link "Coming Soon" at bounding box center [106, 200] width 149 height 22
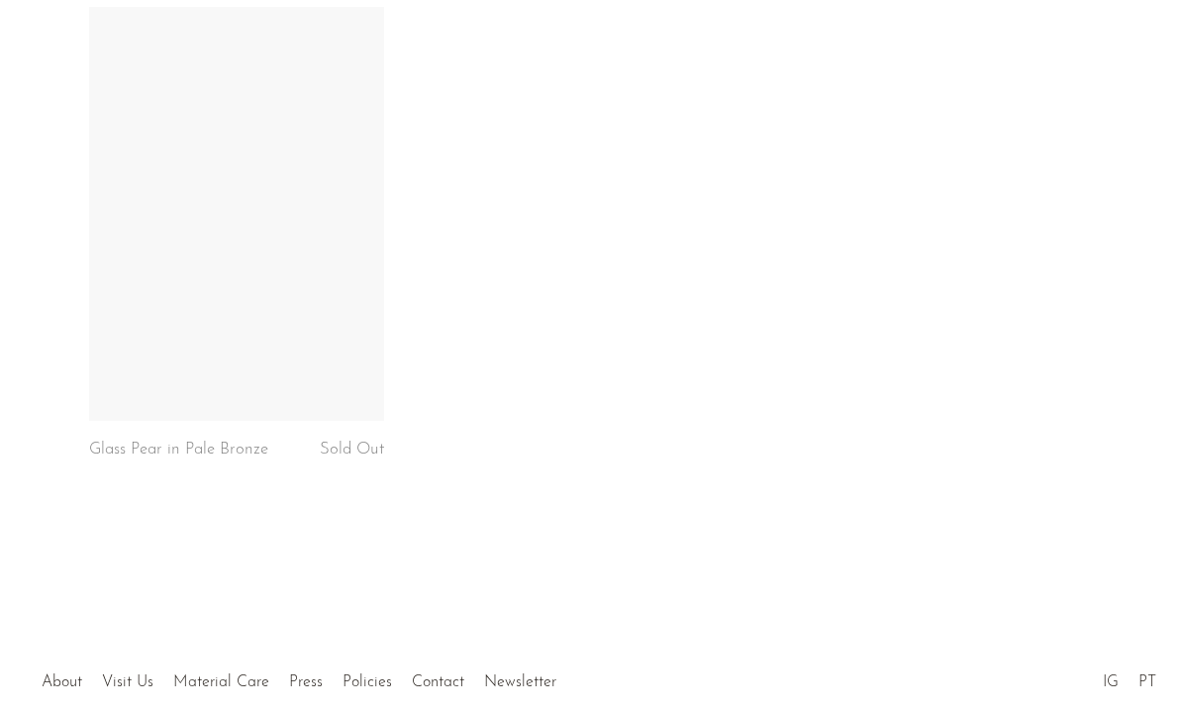
scroll to position [4819, 0]
